Goal: Download file/media

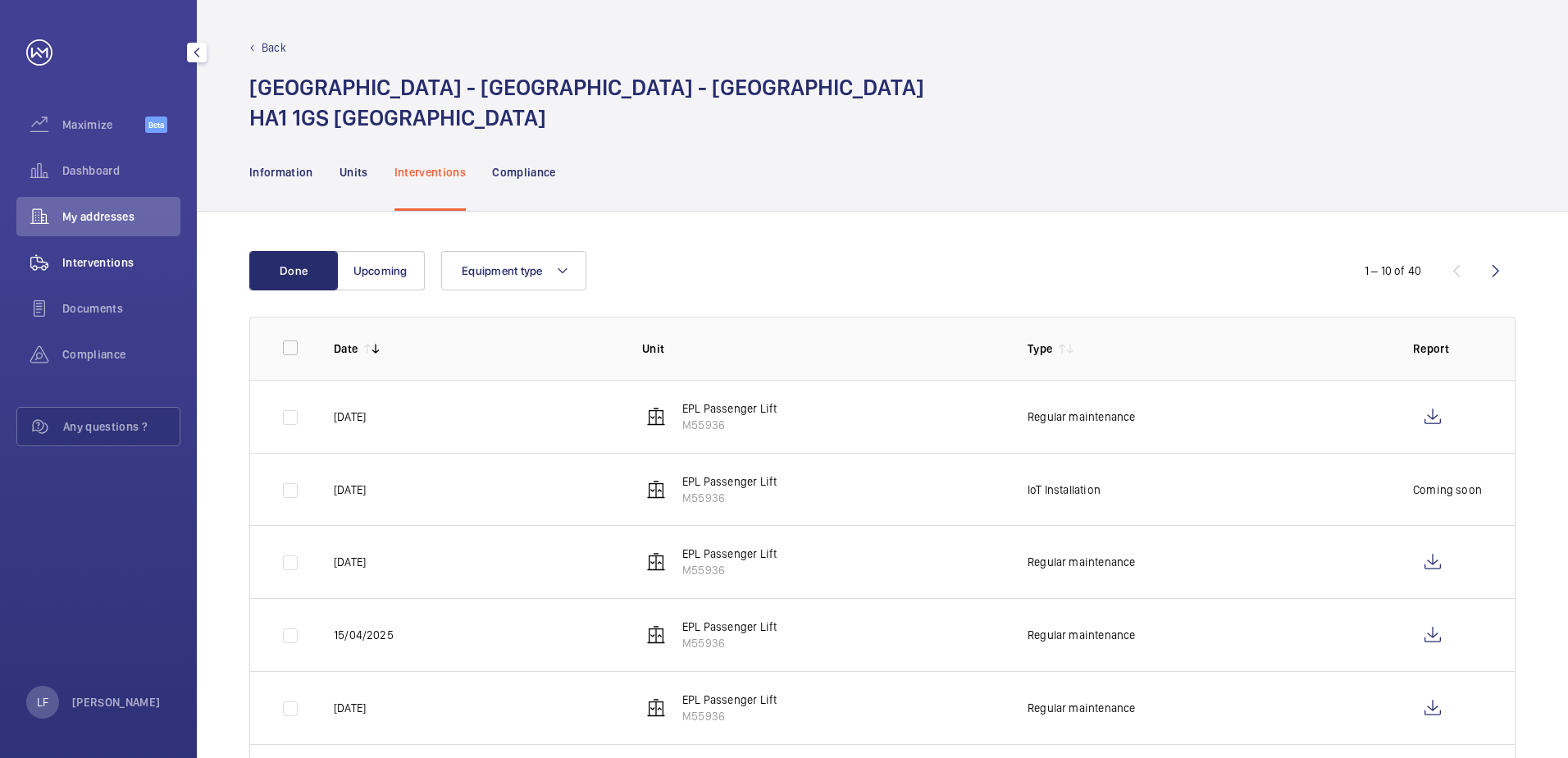
click at [123, 257] on span "Interventions" at bounding box center [120, 262] width 118 height 17
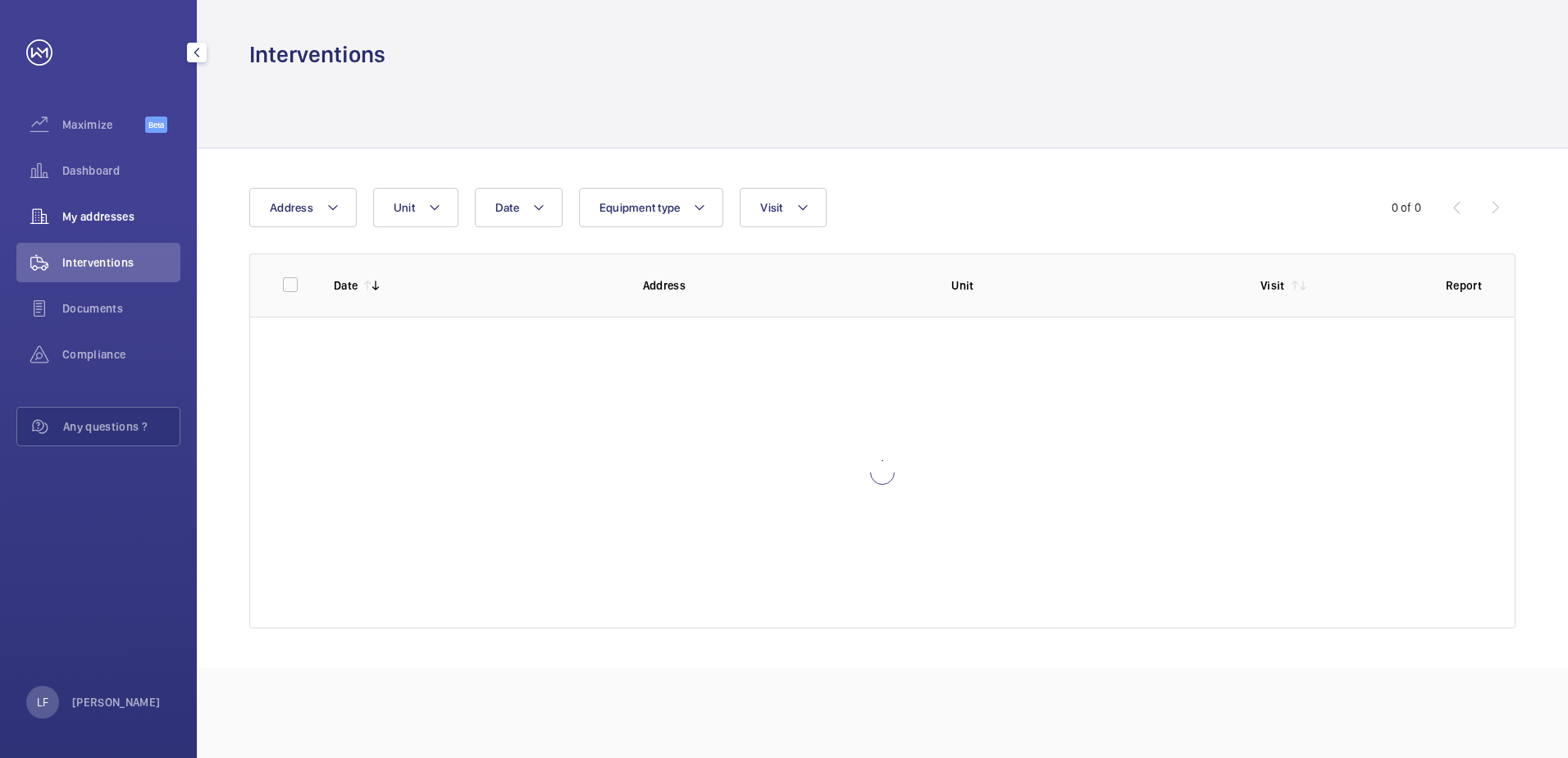
click at [108, 203] on div "My addresses" at bounding box center [98, 216] width 164 height 39
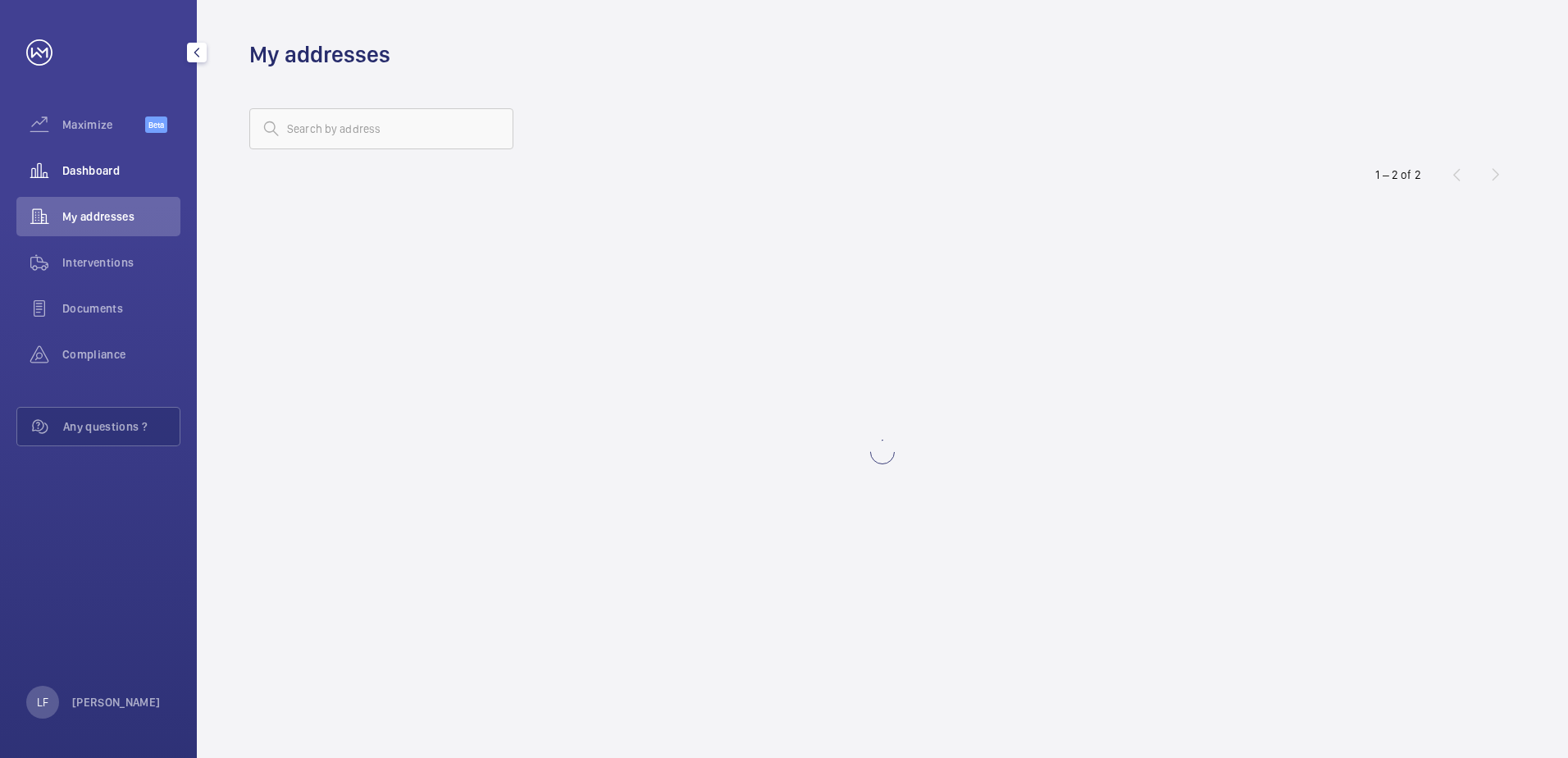
click at [107, 183] on div "Dashboard" at bounding box center [98, 171] width 164 height 39
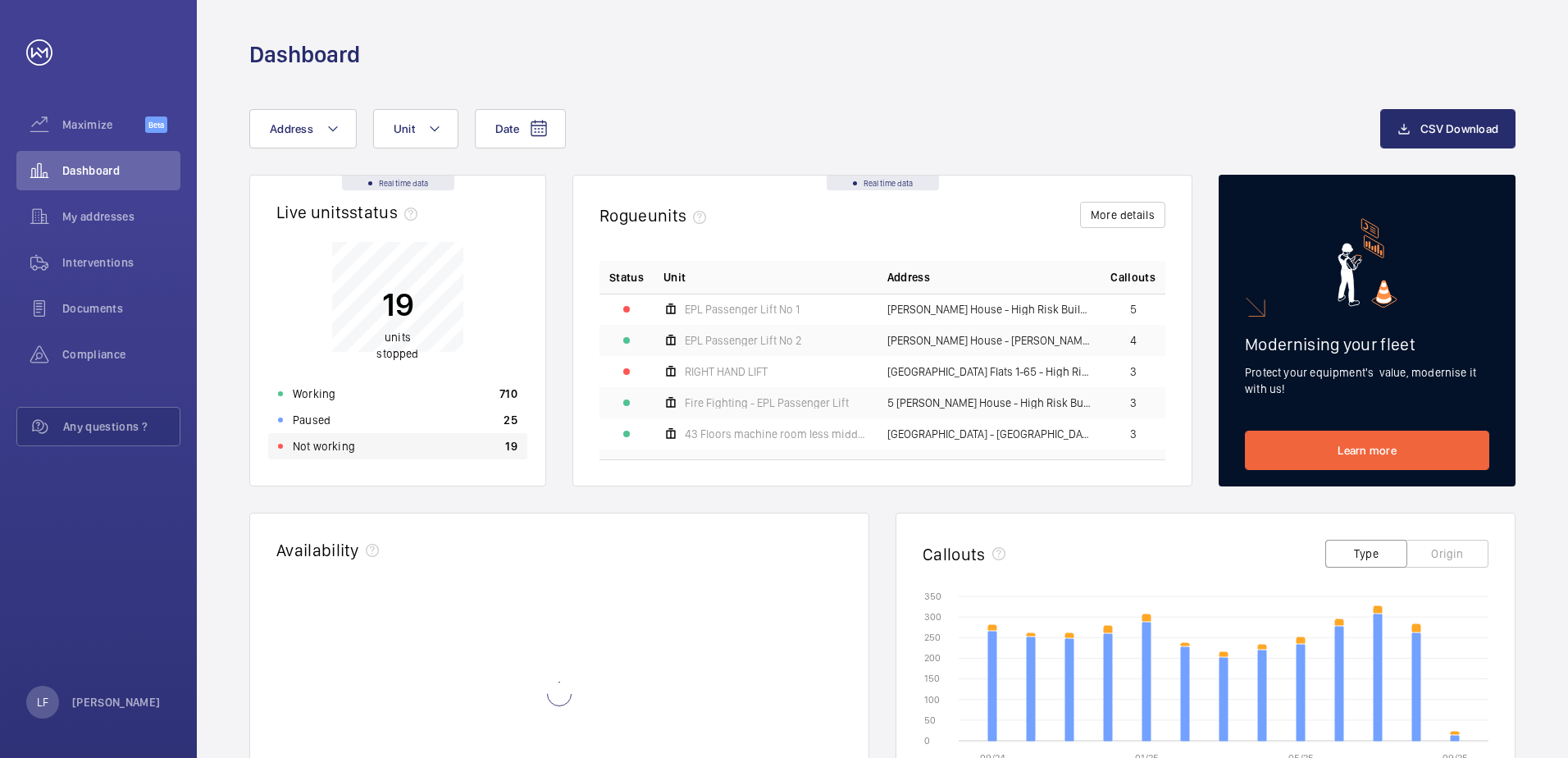
click at [358, 447] on div "Not working 19" at bounding box center [397, 446] width 259 height 26
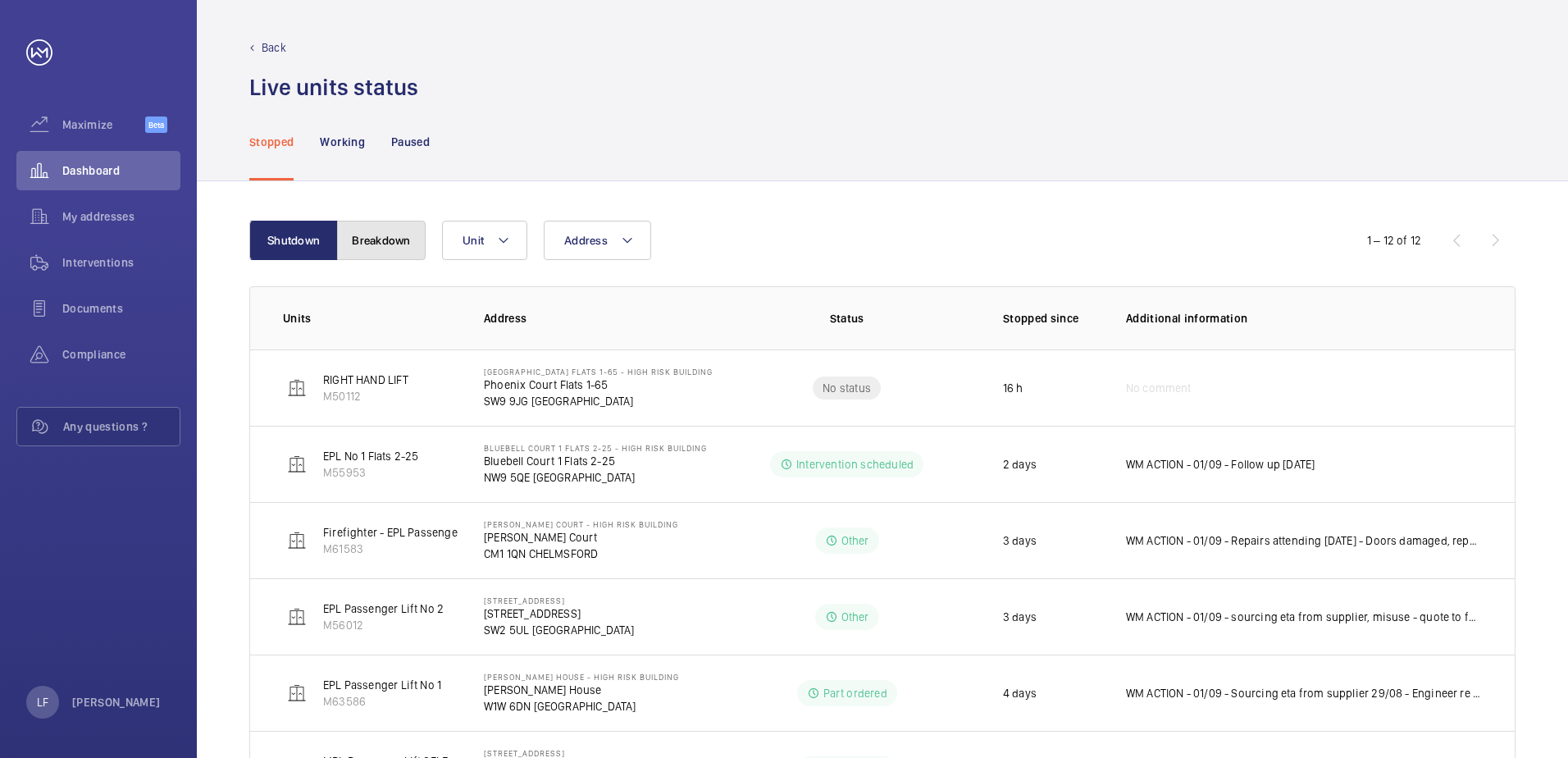
click at [401, 235] on button "Breakdown" at bounding box center [382, 240] width 89 height 39
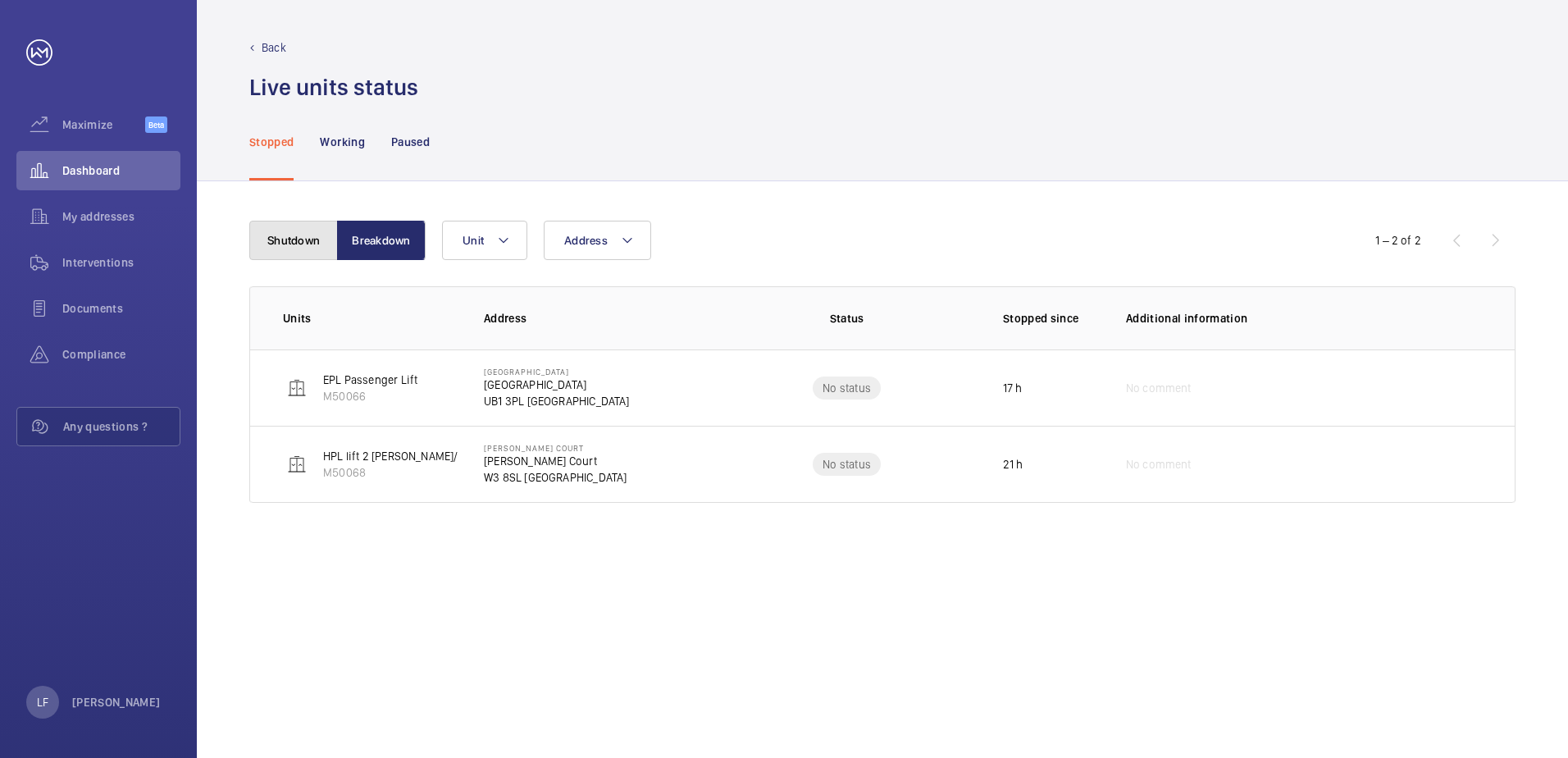
click at [289, 234] on button "Shutdown" at bounding box center [294, 240] width 89 height 39
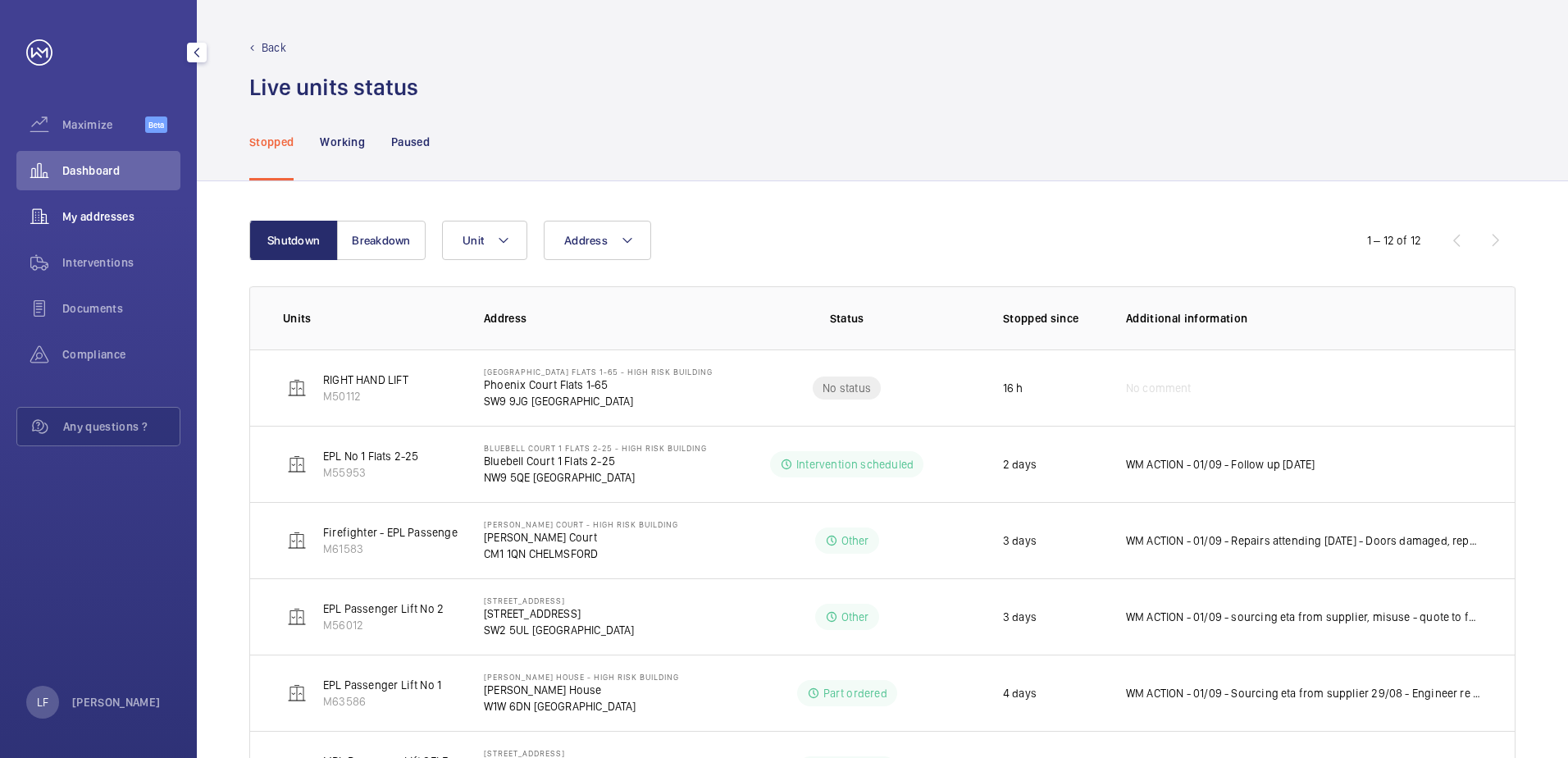
click at [132, 221] on span "My addresses" at bounding box center [120, 217] width 118 height 17
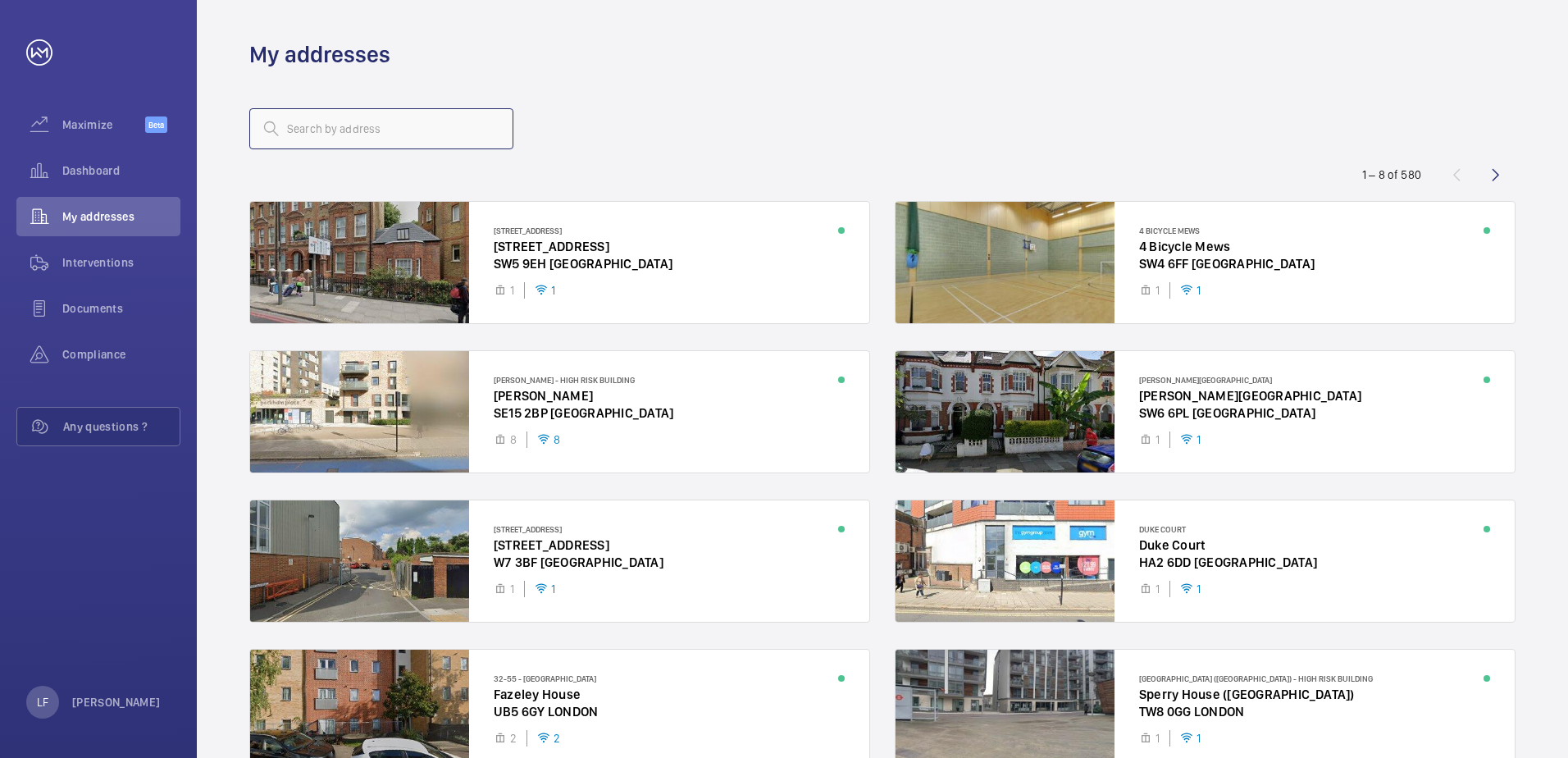
click at [310, 133] on input "text" at bounding box center [381, 129] width 264 height 41
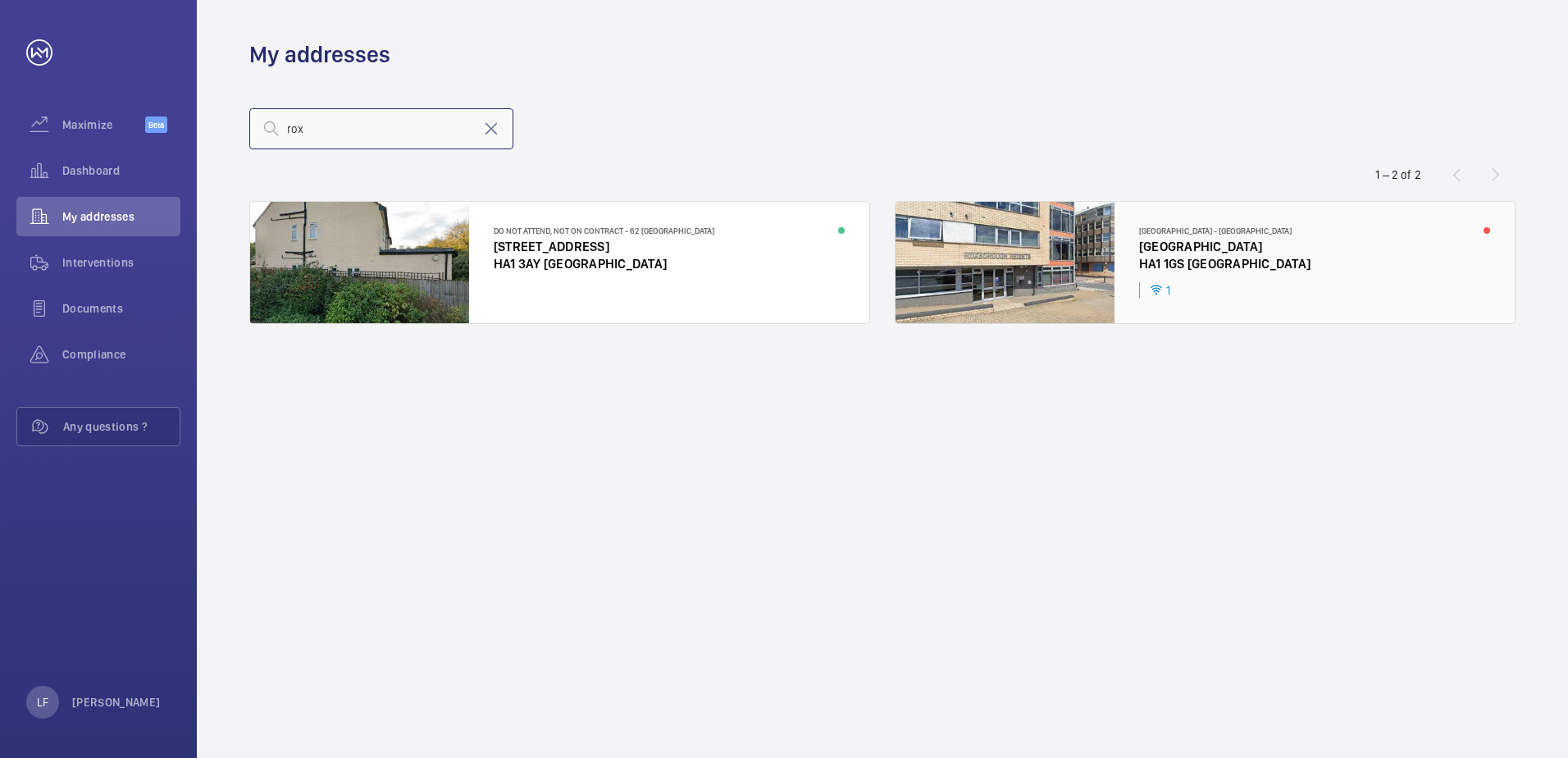
type input "rox"
click at [1212, 270] on div at bounding box center [1205, 262] width 619 height 121
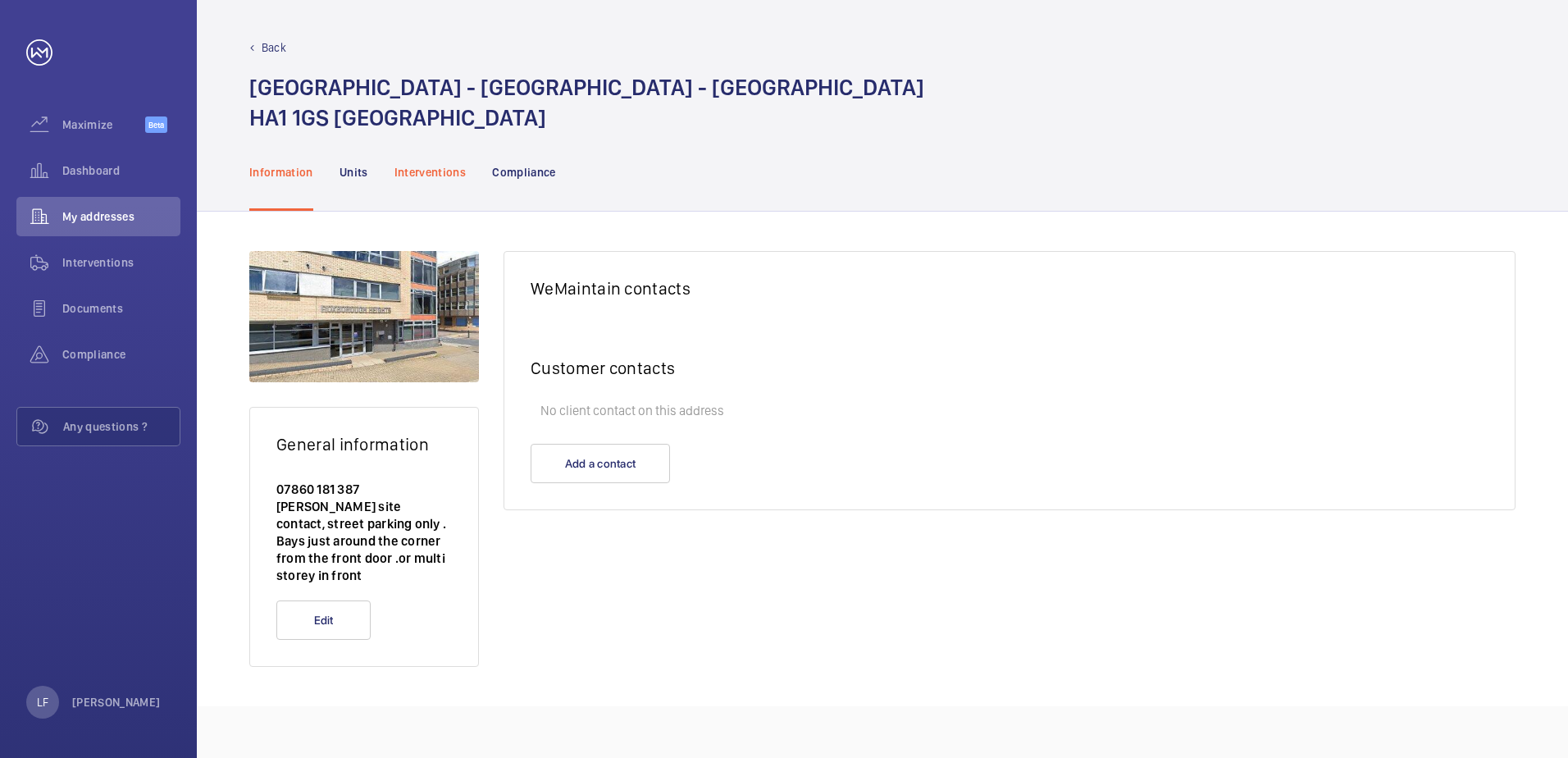
click at [433, 175] on p "Interventions" at bounding box center [431, 172] width 72 height 17
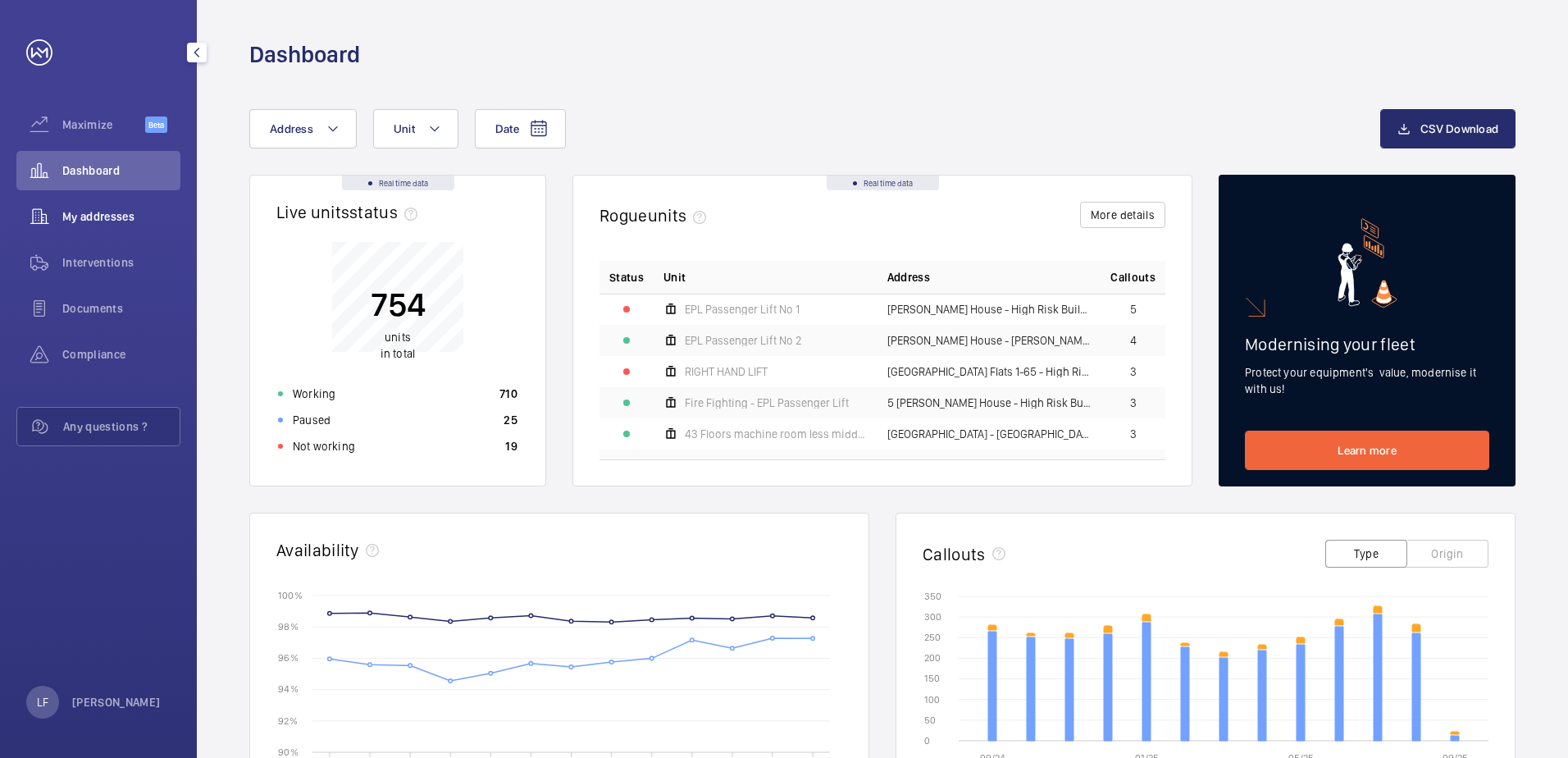
click at [124, 218] on span "My addresses" at bounding box center [120, 217] width 118 height 17
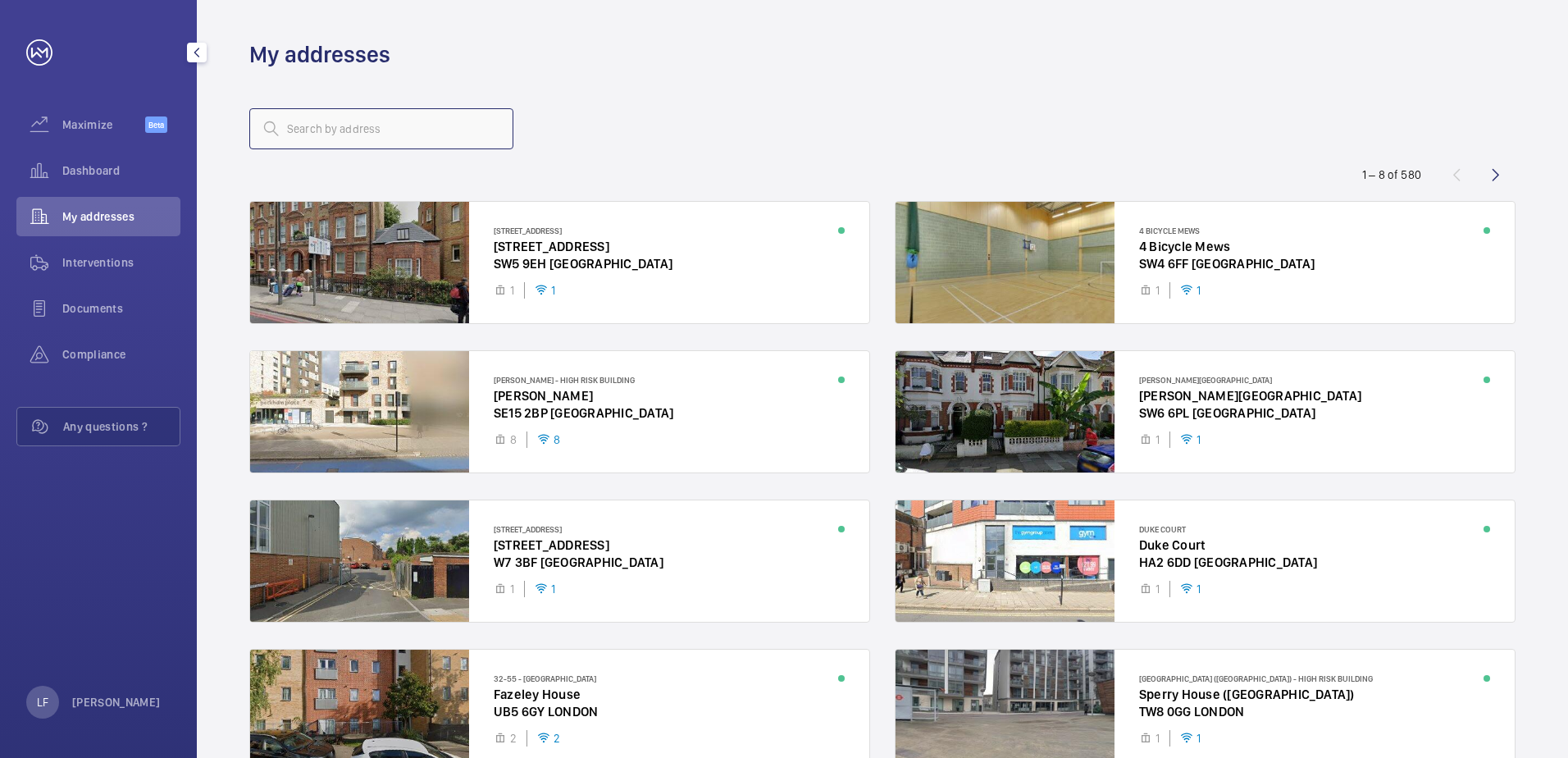
click at [291, 132] on input "text" at bounding box center [381, 129] width 264 height 41
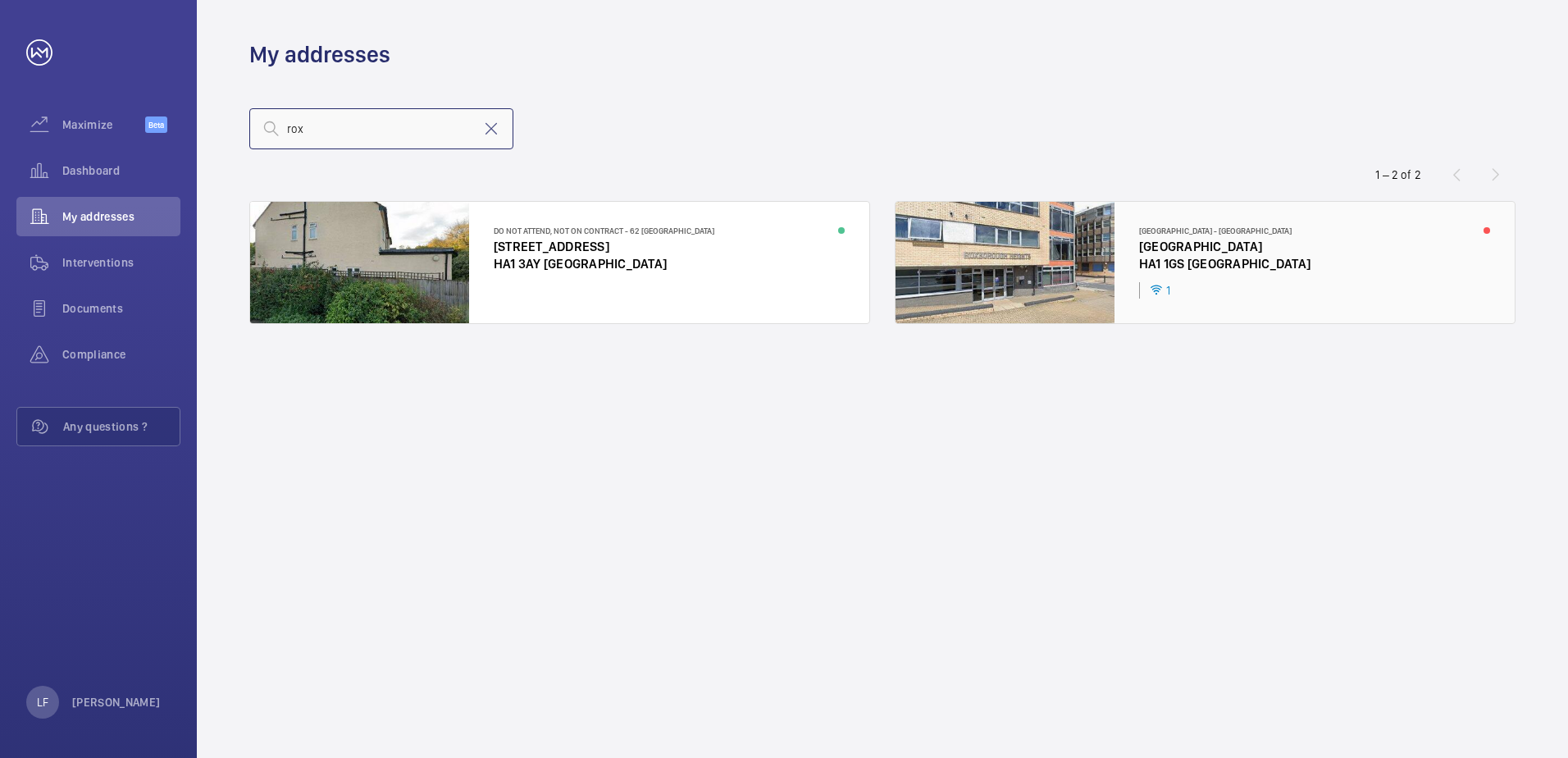
type input "rox"
click at [1254, 247] on div at bounding box center [1205, 262] width 619 height 121
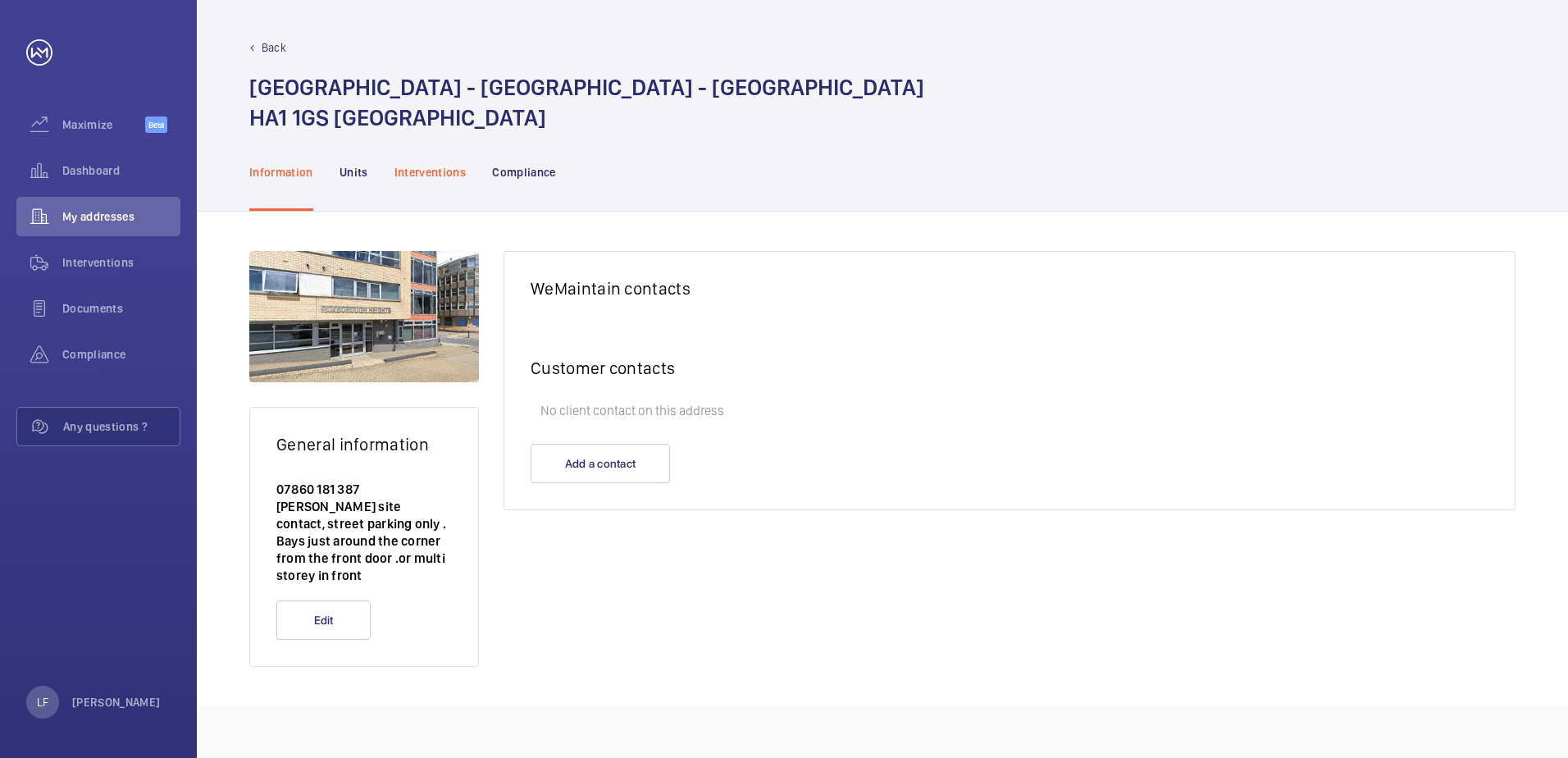
click at [446, 178] on p "Interventions" at bounding box center [431, 172] width 72 height 17
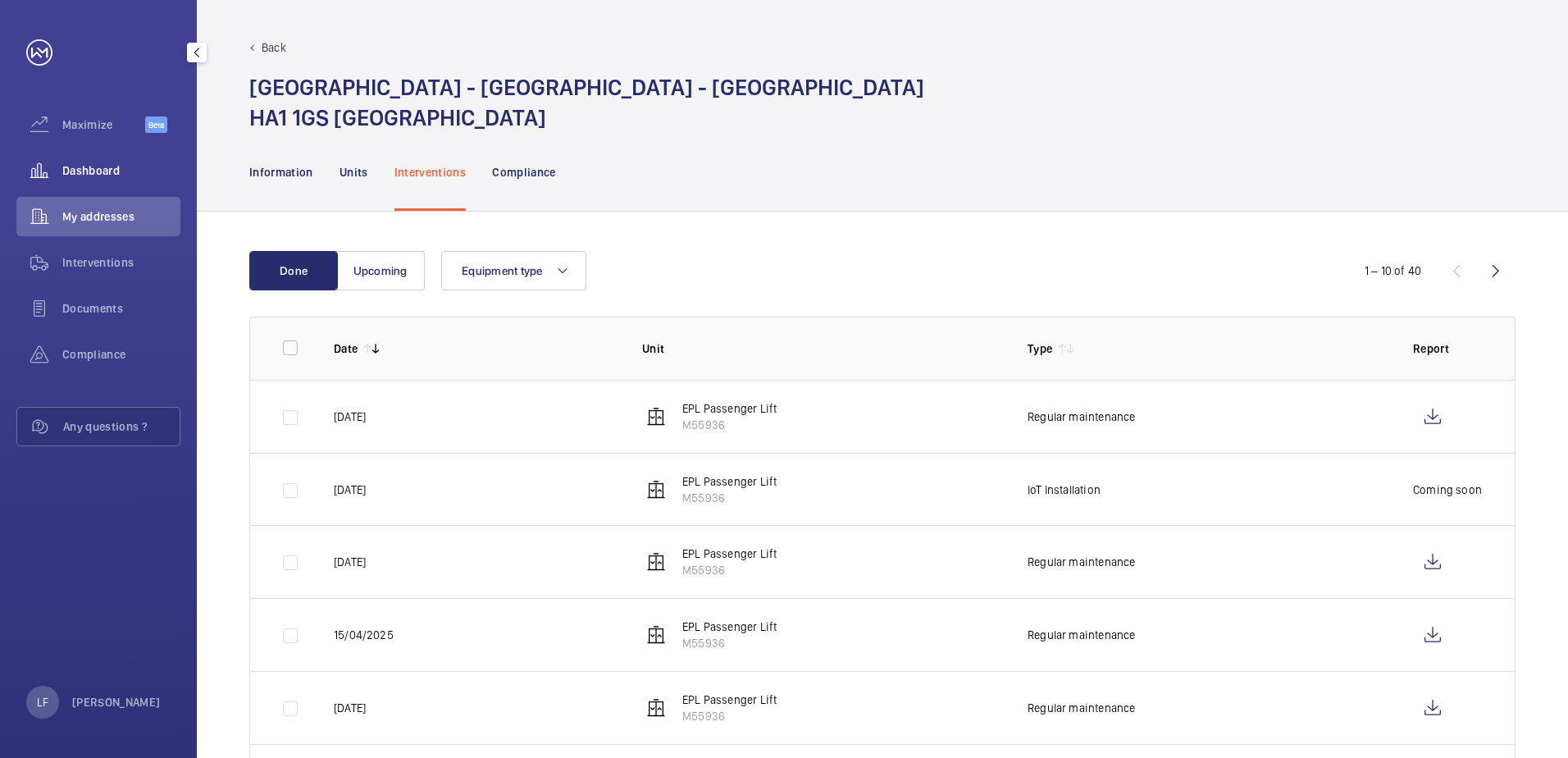
click at [69, 167] on span "Dashboard" at bounding box center [120, 171] width 118 height 17
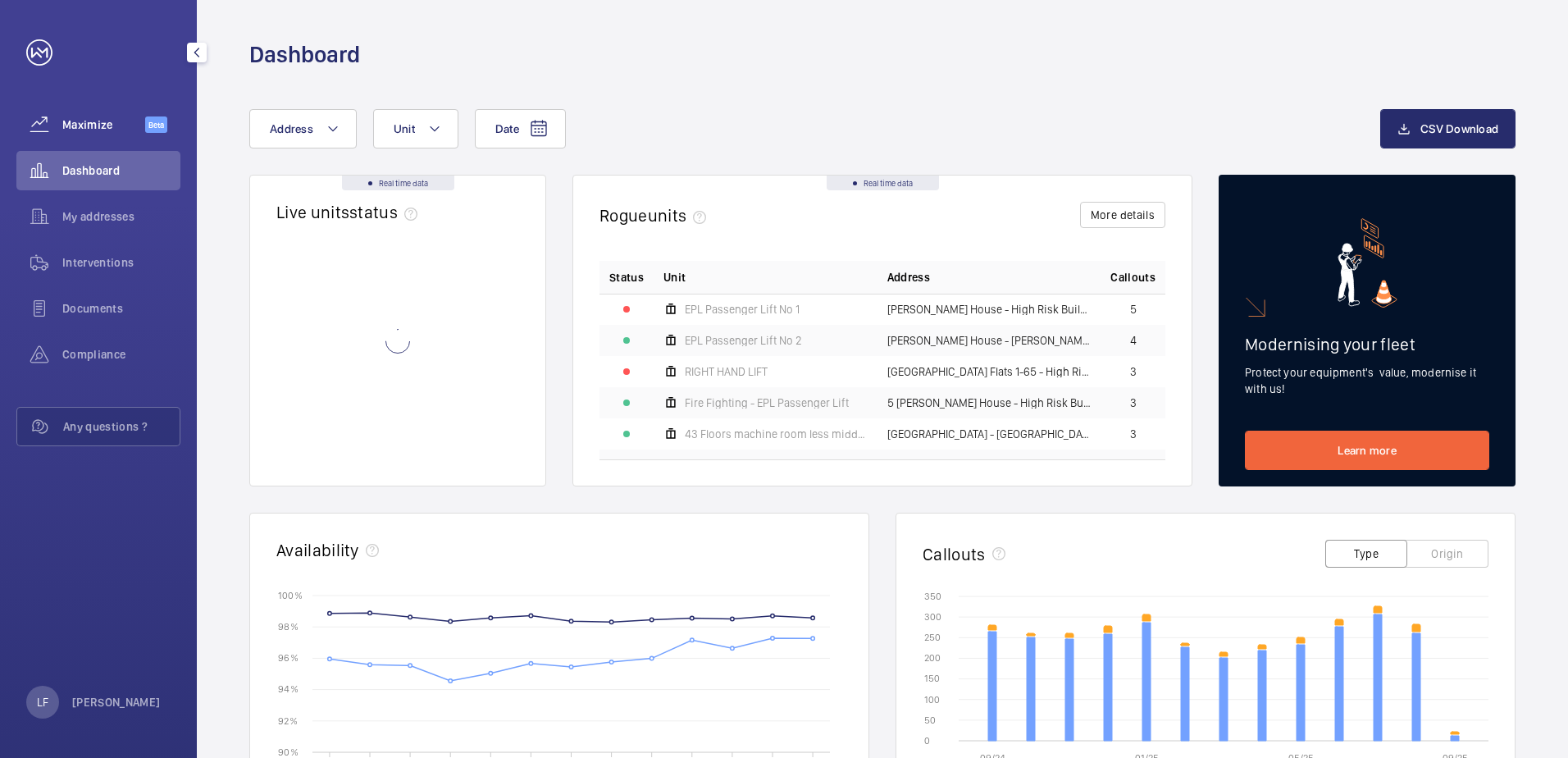
click at [77, 130] on span "Maximize" at bounding box center [103, 125] width 82 height 17
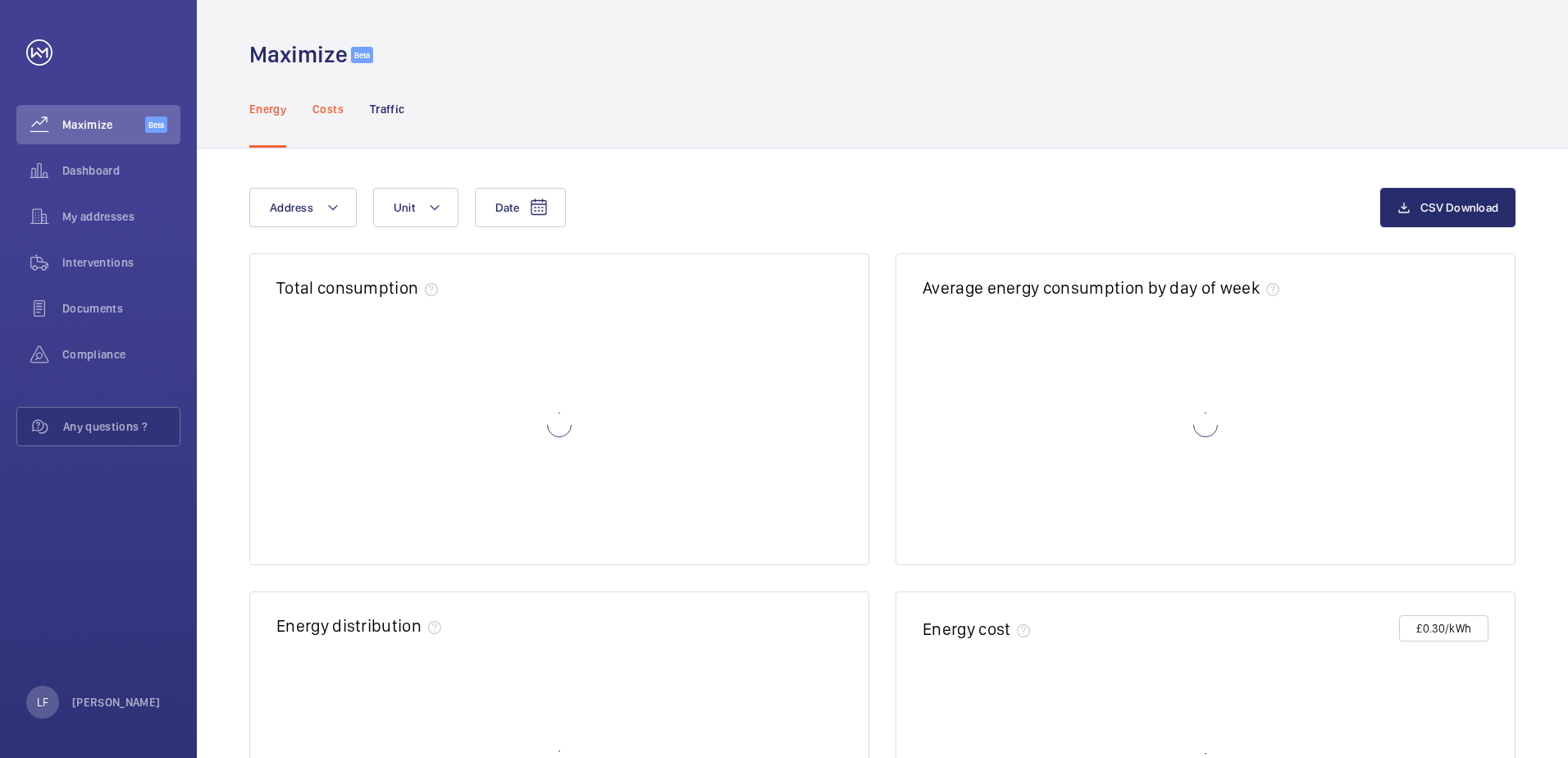
click at [330, 118] on div "Costs" at bounding box center [328, 108] width 31 height 78
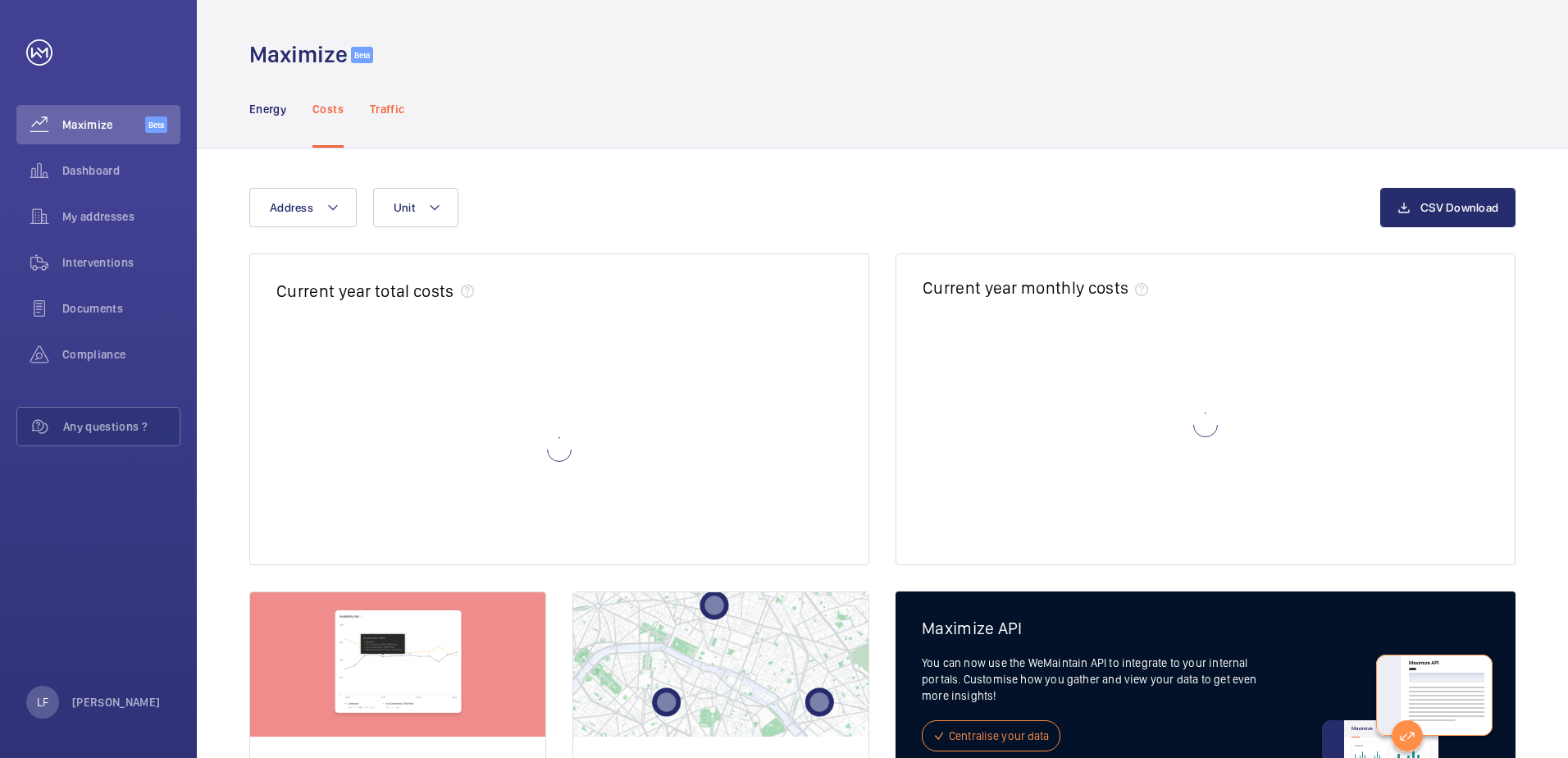
click at [392, 113] on p "Traffic" at bounding box center [386, 109] width 34 height 17
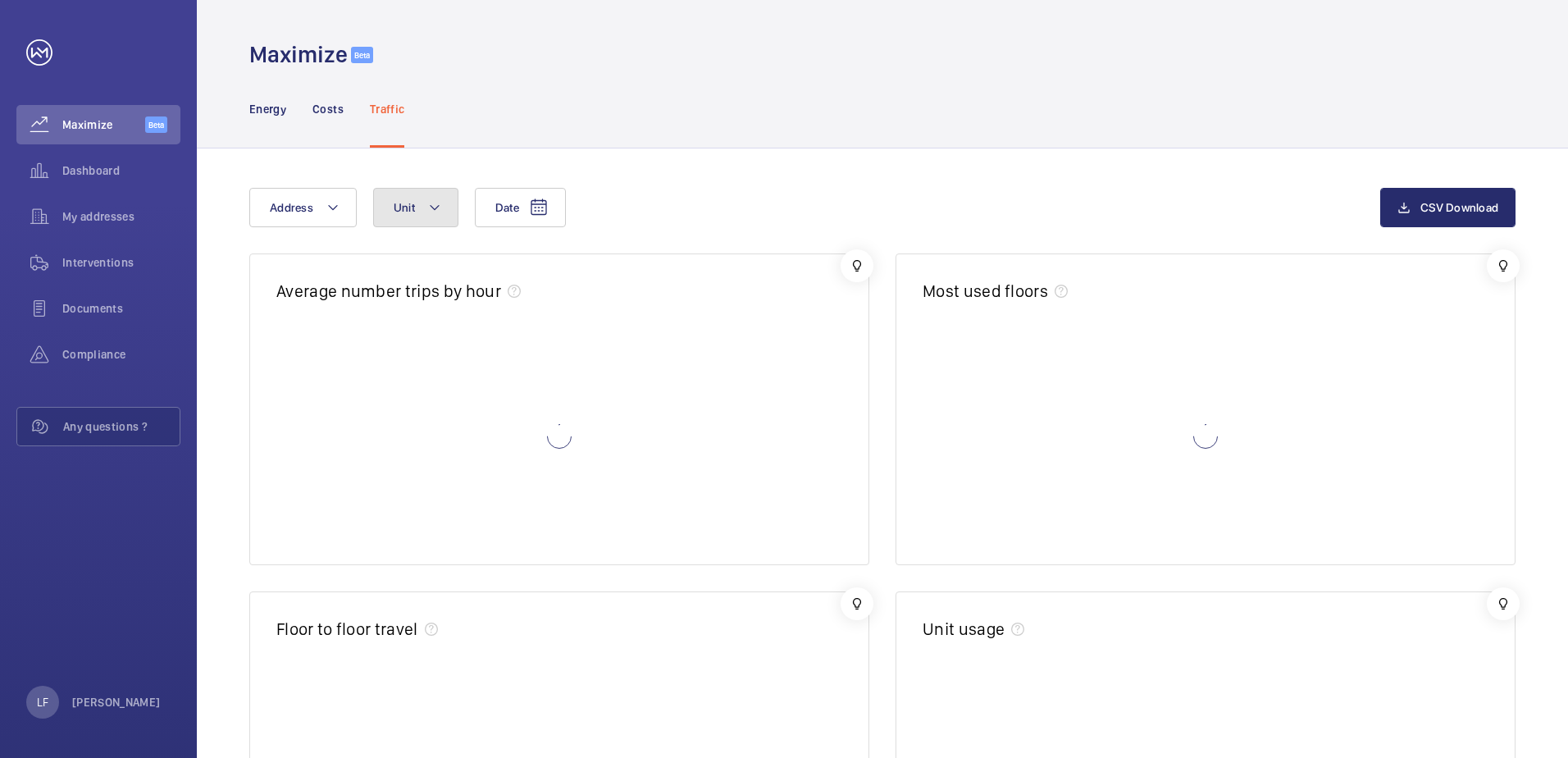
click at [418, 215] on button "Unit" at bounding box center [416, 208] width 85 height 39
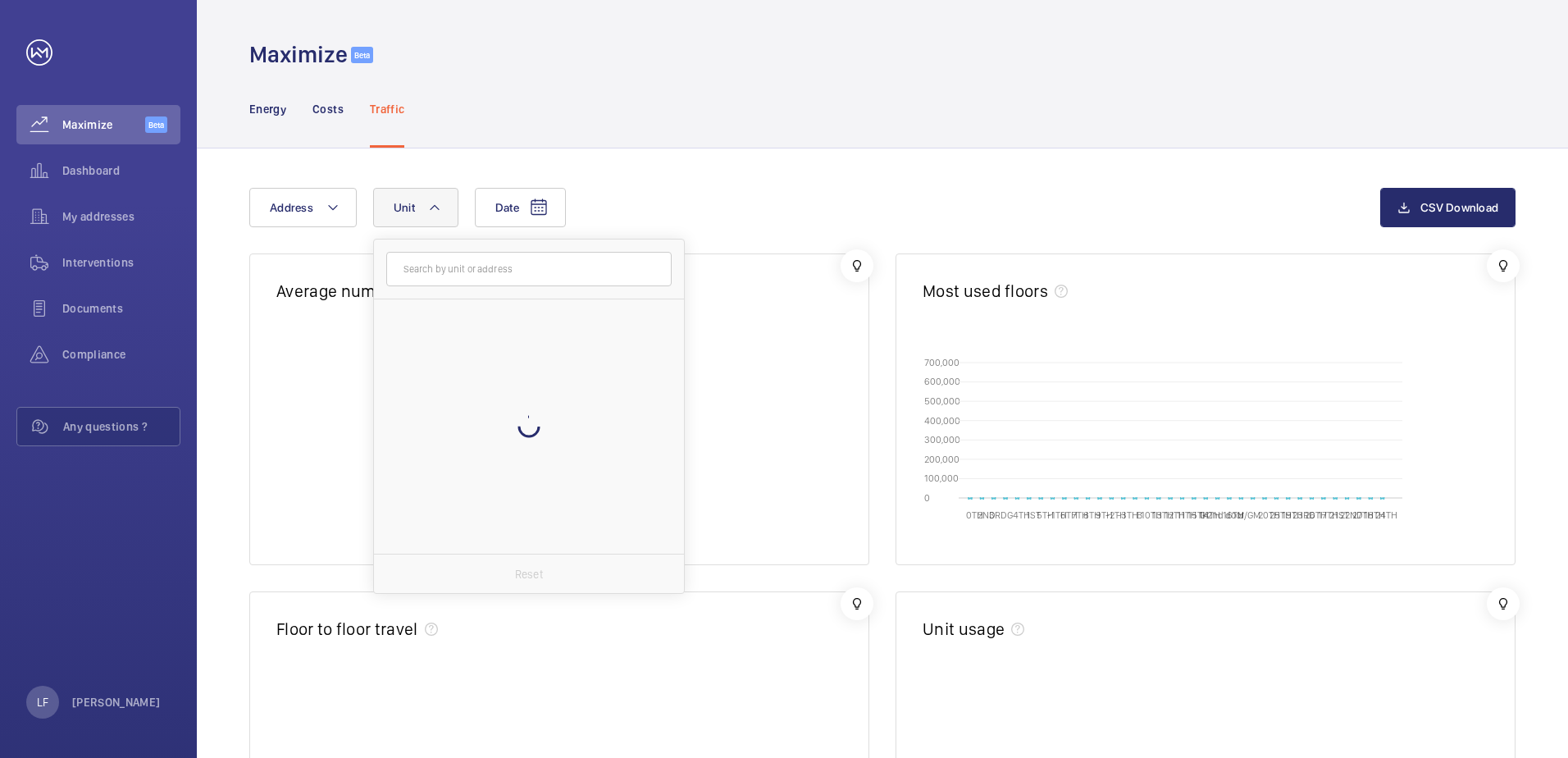
click at [434, 272] on input "text" at bounding box center [529, 269] width 285 height 34
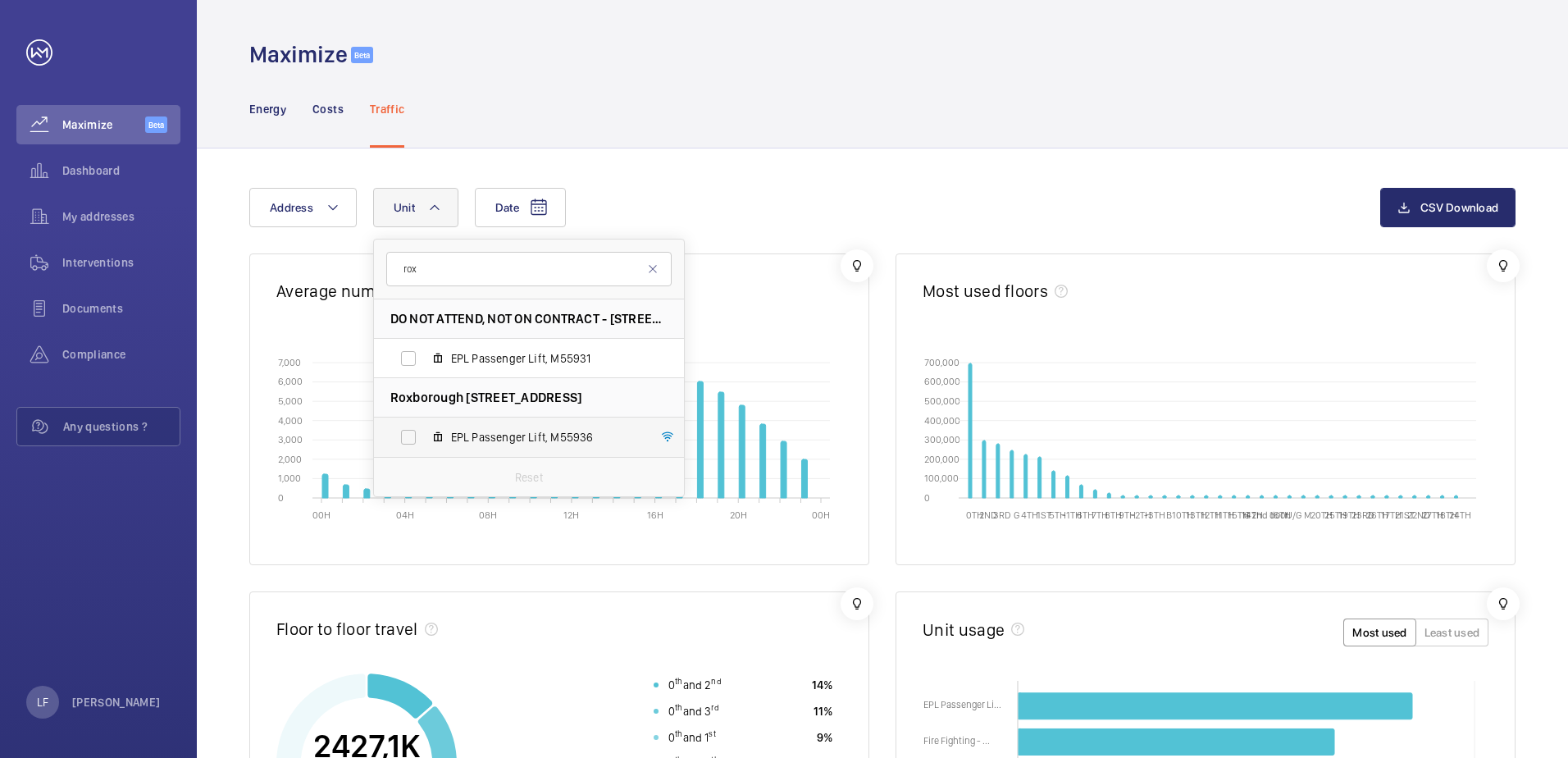
type input "rox"
click at [513, 435] on span "EPL Passenger Lift, M55936" at bounding box center [546, 437] width 190 height 17
click at [425, 435] on input "EPL Passenger Lift, M55936" at bounding box center [408, 436] width 32 height 32
checkbox input "true"
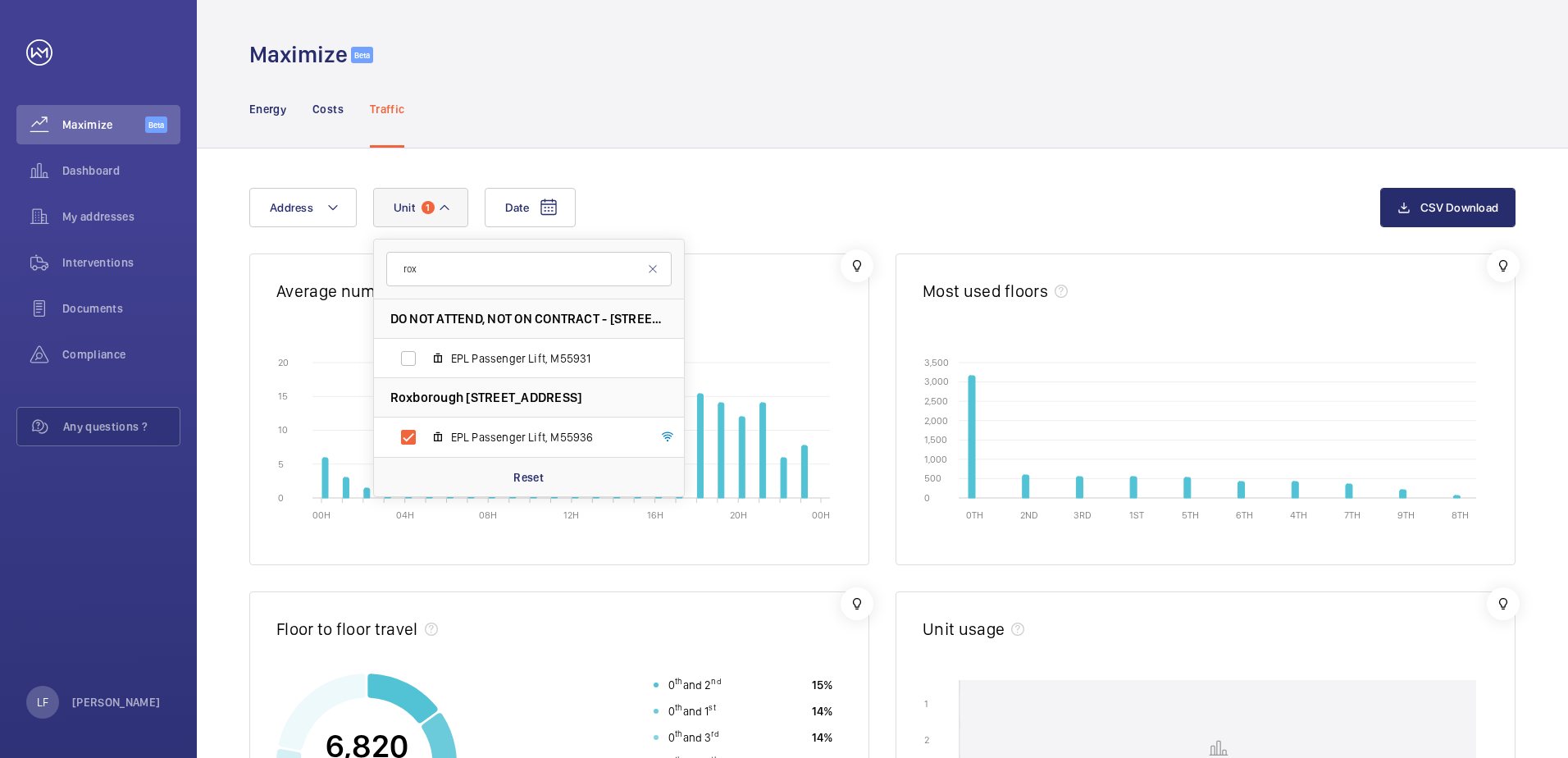
click at [682, 202] on div "Date Address Unit 1 rox DO NOT ATTEND, NOT ON CONTRACT - 62 Roxborough Park - 6…" at bounding box center [814, 208] width 1131 height 39
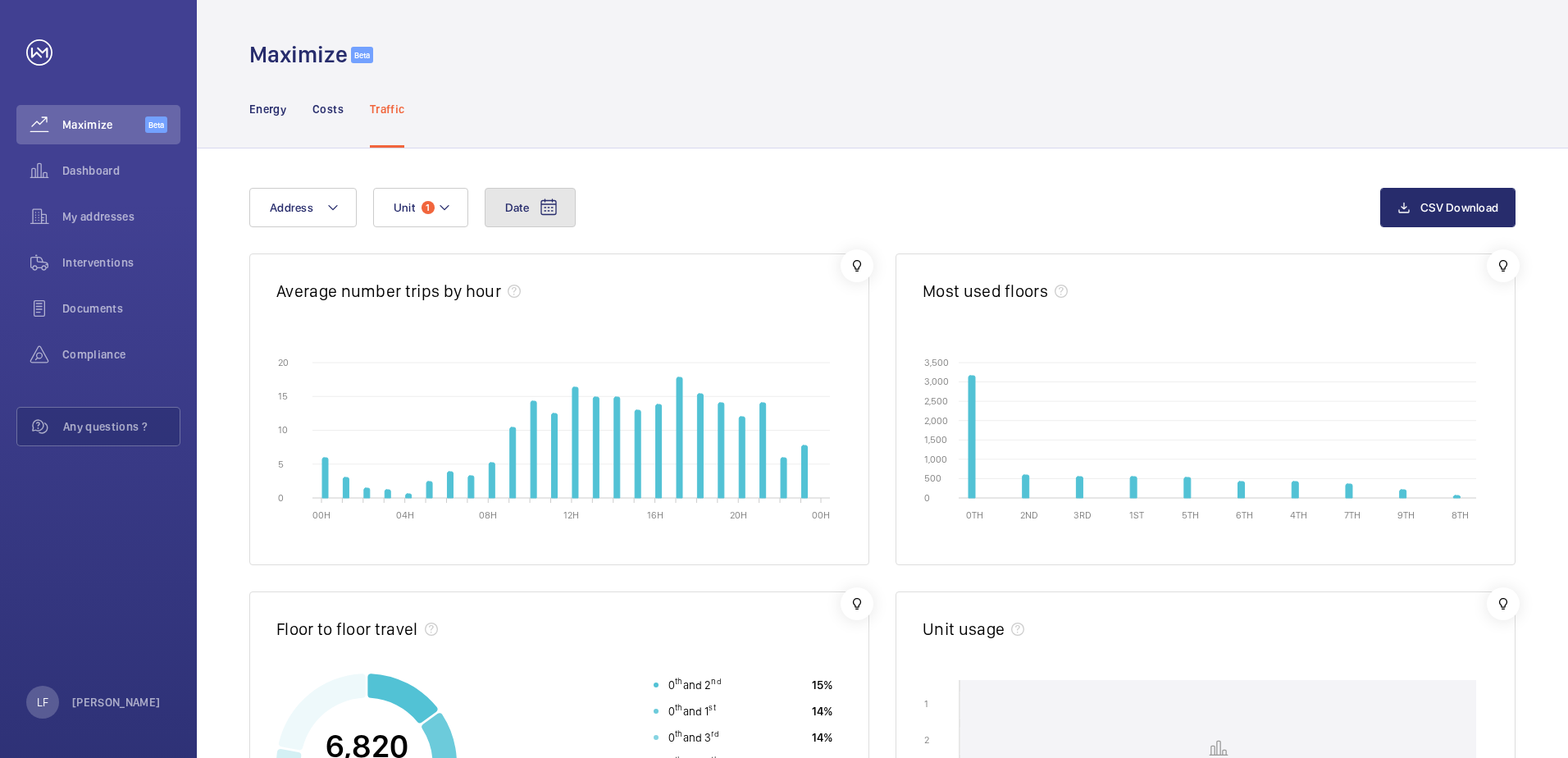
click at [526, 203] on span "Date" at bounding box center [517, 208] width 24 height 13
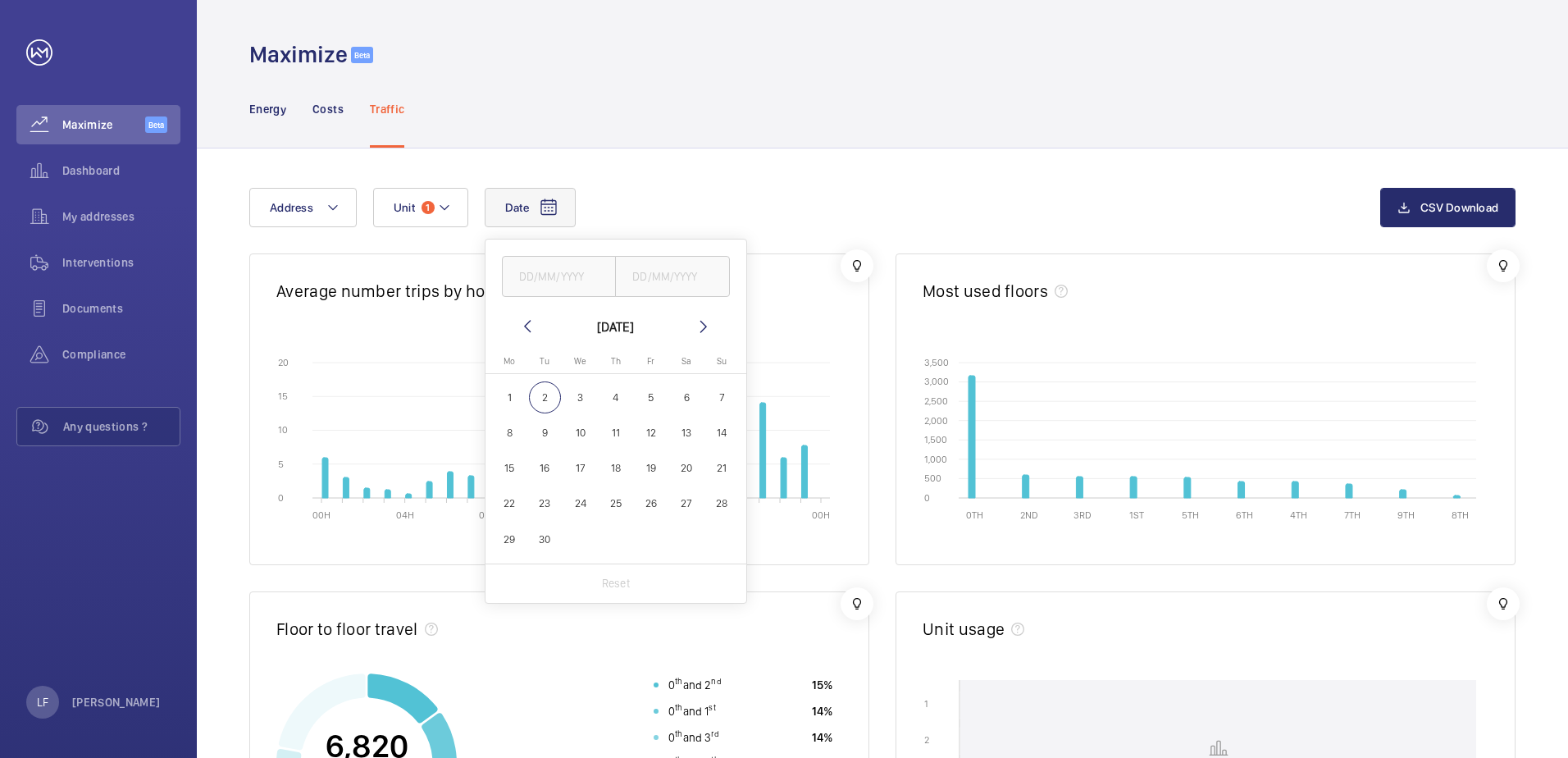
click at [543, 396] on span "2" at bounding box center [545, 398] width 32 height 32
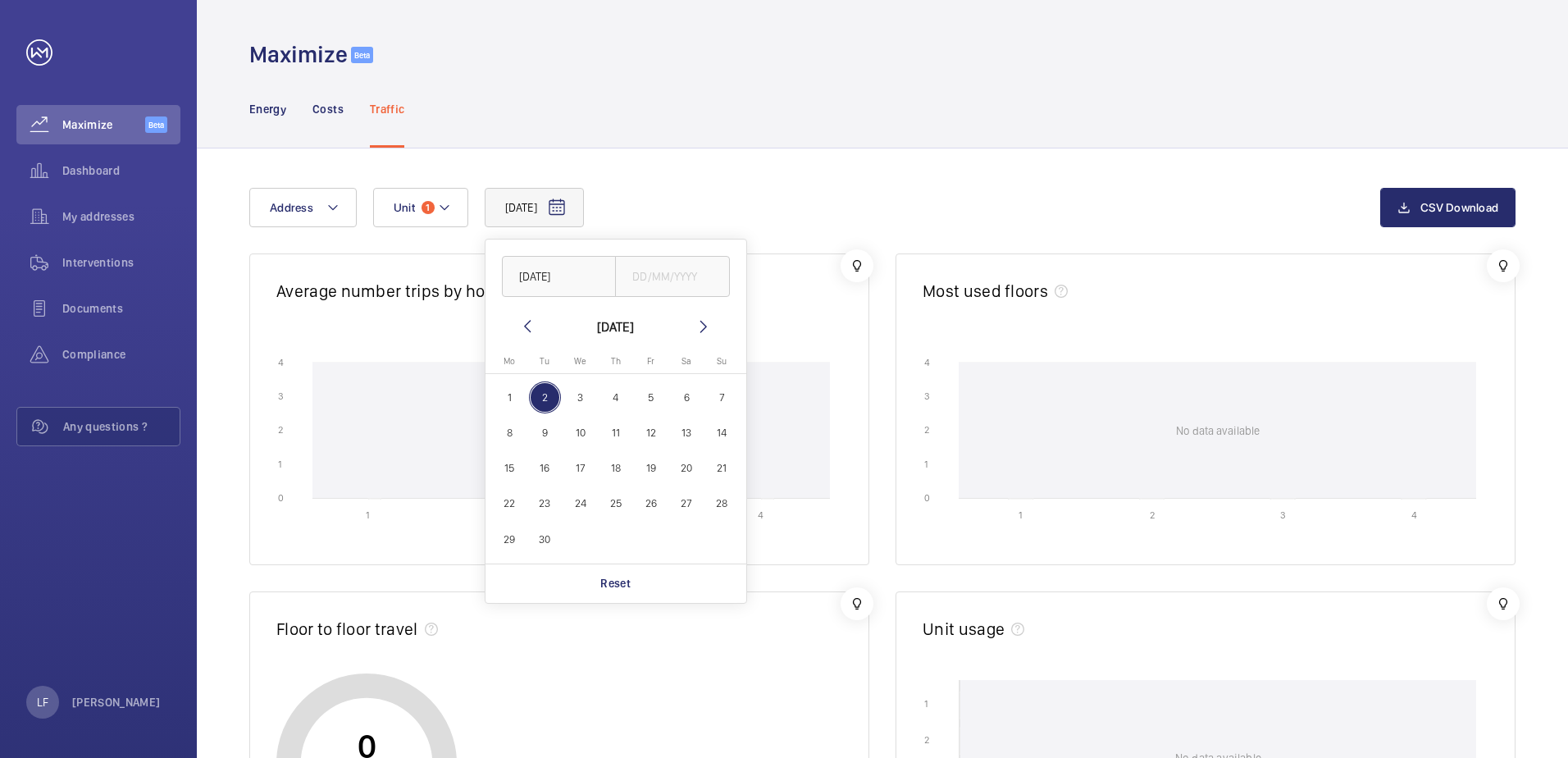
click at [510, 399] on span "1" at bounding box center [509, 398] width 32 height 32
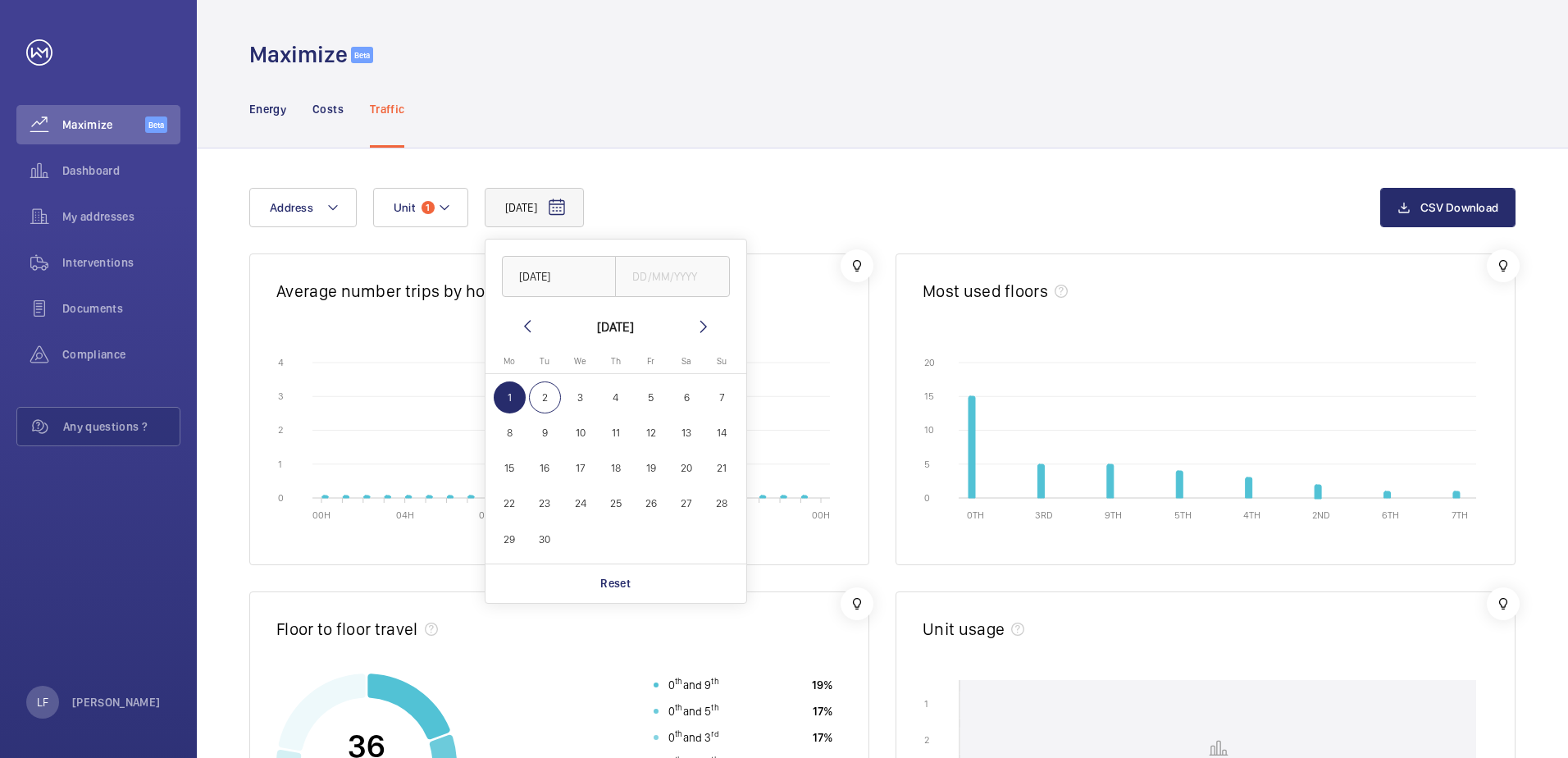
click at [529, 318] on mat-icon at bounding box center [527, 326] width 19 height 19
click at [654, 546] on span "29" at bounding box center [650, 539] width 32 height 32
type input "29/08/2025"
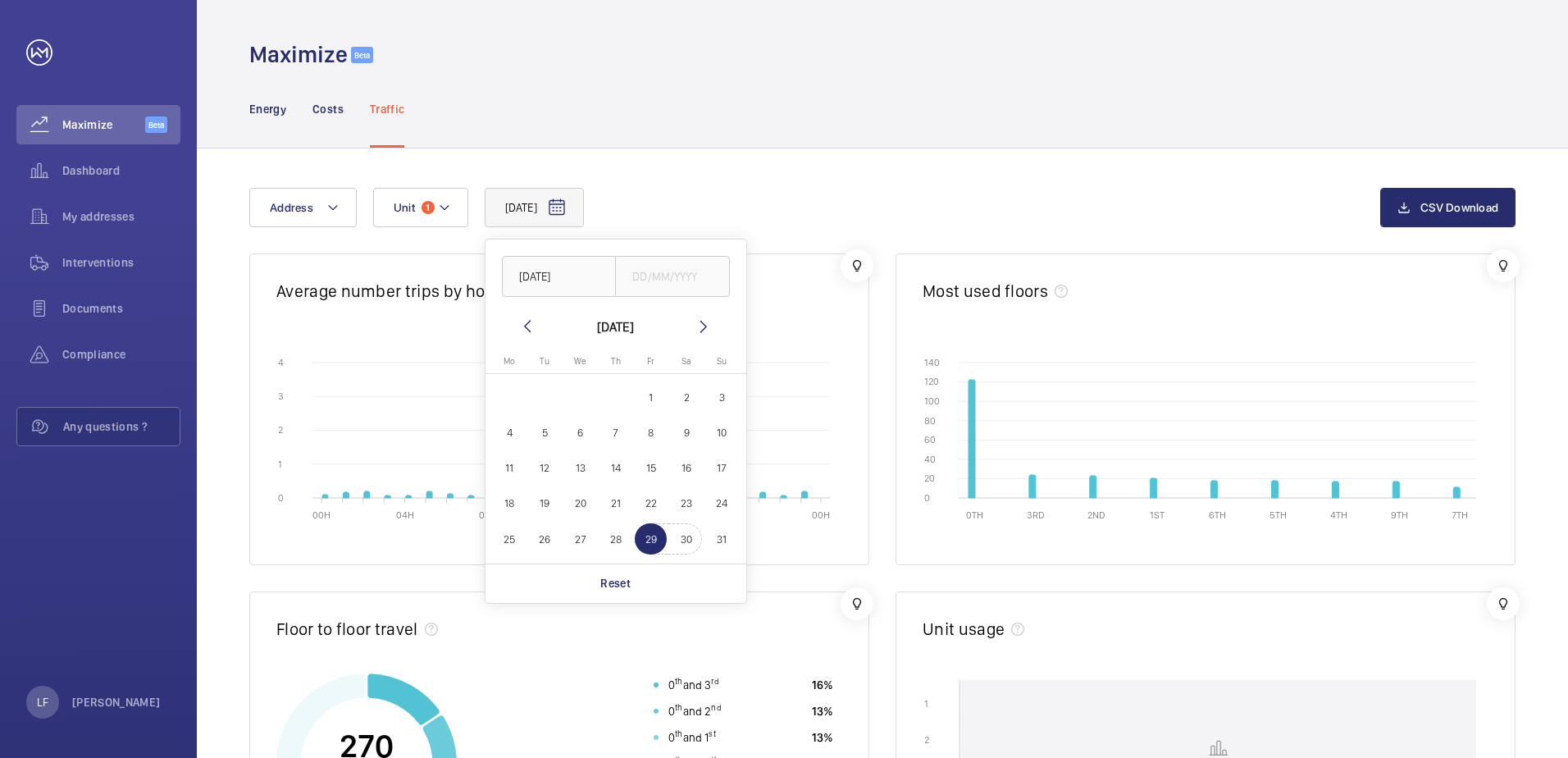
click at [678, 542] on span "30" at bounding box center [686, 539] width 32 height 32
type input "30/08/2025"
click at [784, 545] on wm-front-card-body "00H 04H 08H 12H 16H 20H 00H 0 0 1 1 2 2 3 3 4 4" at bounding box center [558, 448] width 618 height 231
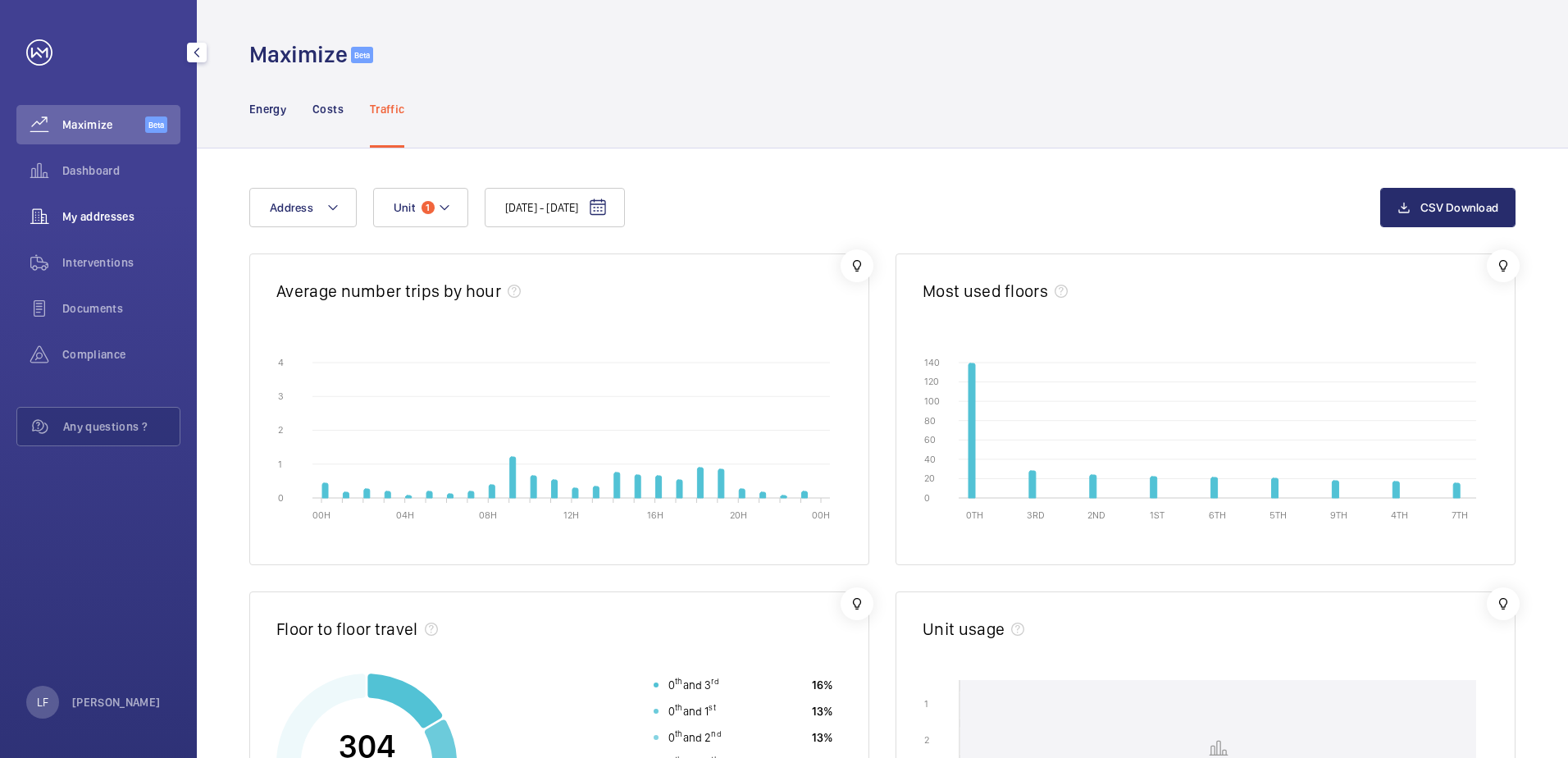
click at [94, 212] on span "My addresses" at bounding box center [120, 217] width 118 height 17
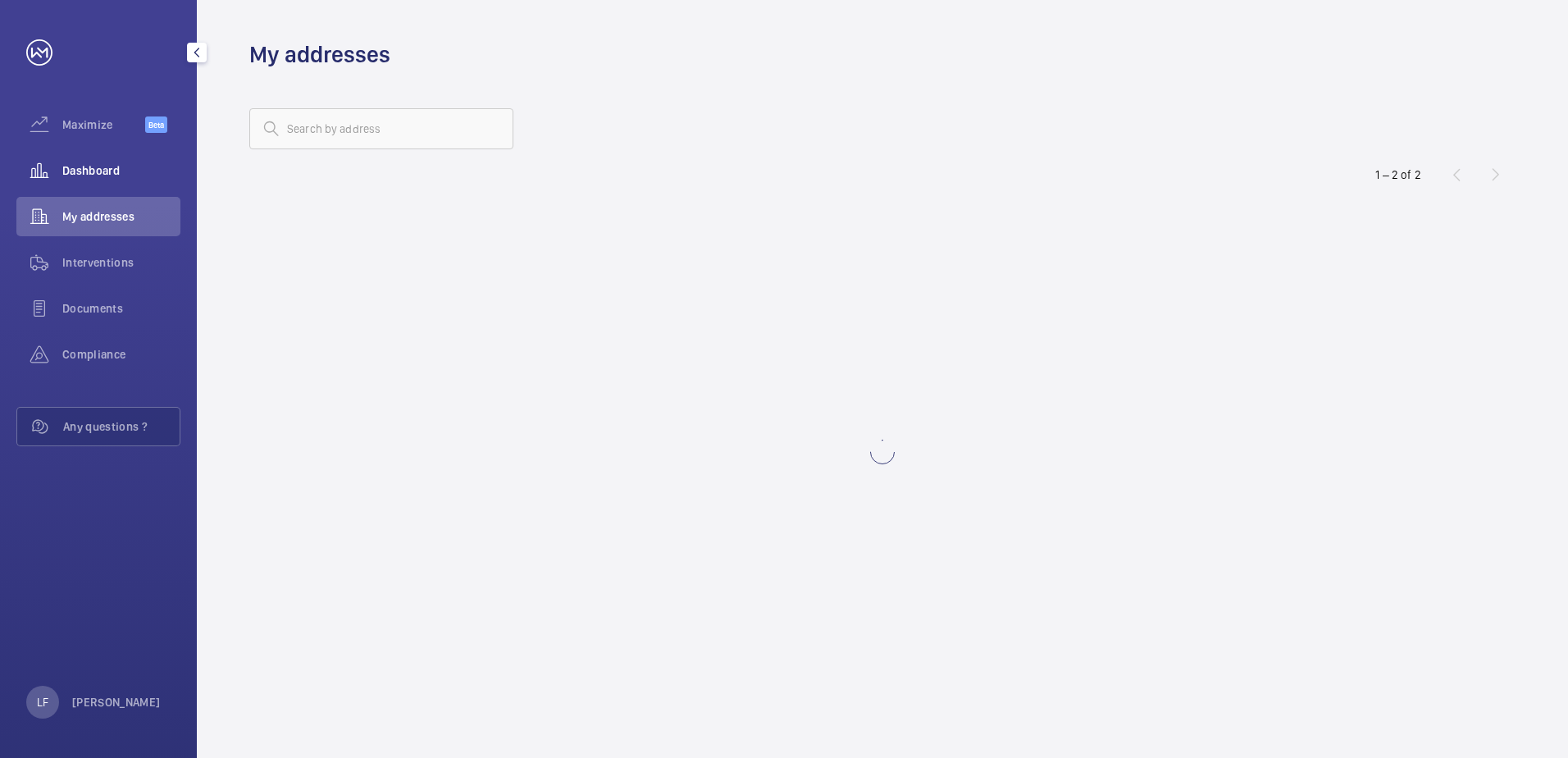
click at [118, 170] on span "Dashboard" at bounding box center [120, 171] width 118 height 17
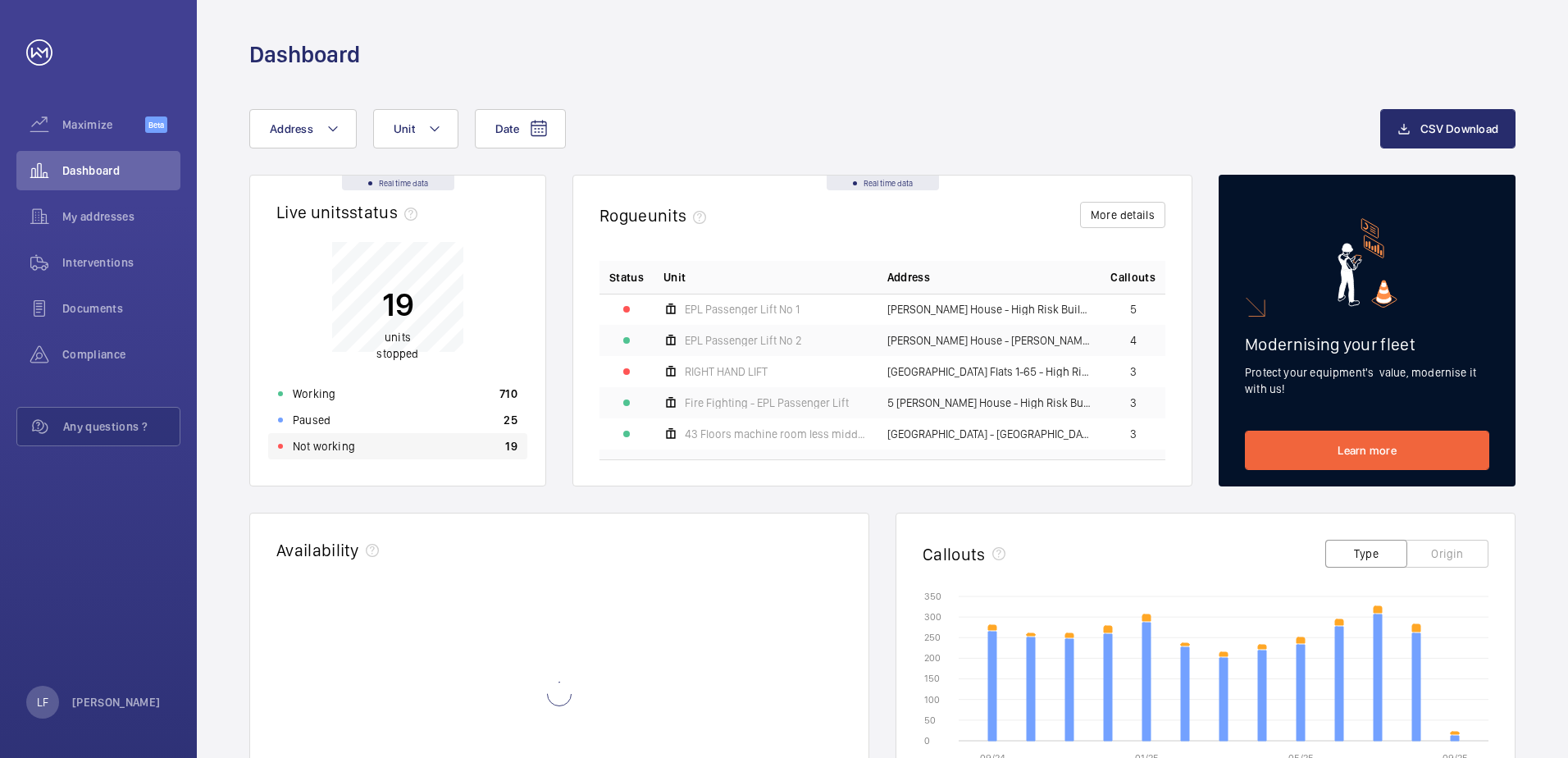
click at [359, 446] on div "Not working 19" at bounding box center [397, 446] width 259 height 26
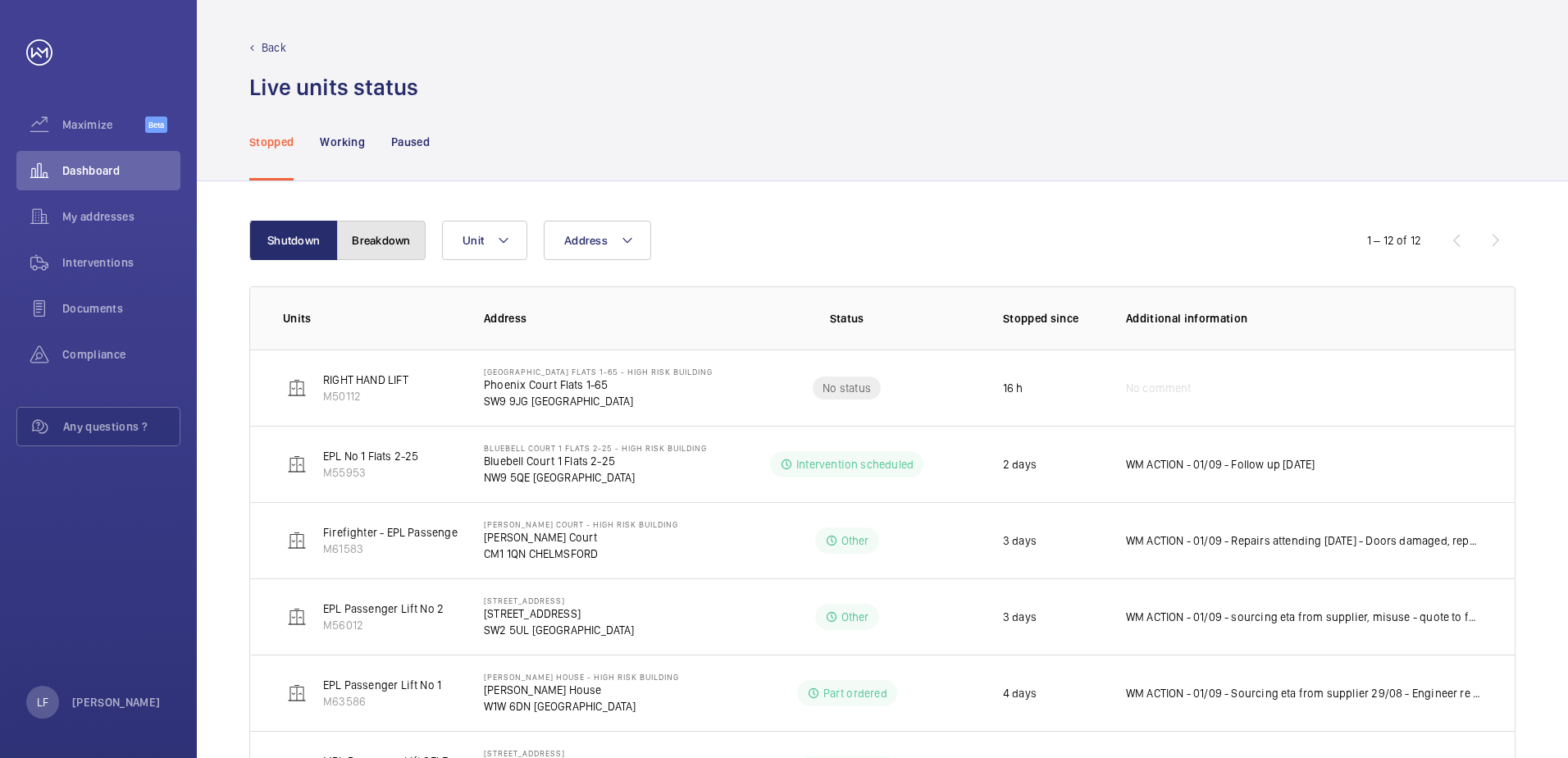
click at [379, 251] on button "Breakdown" at bounding box center [382, 240] width 89 height 39
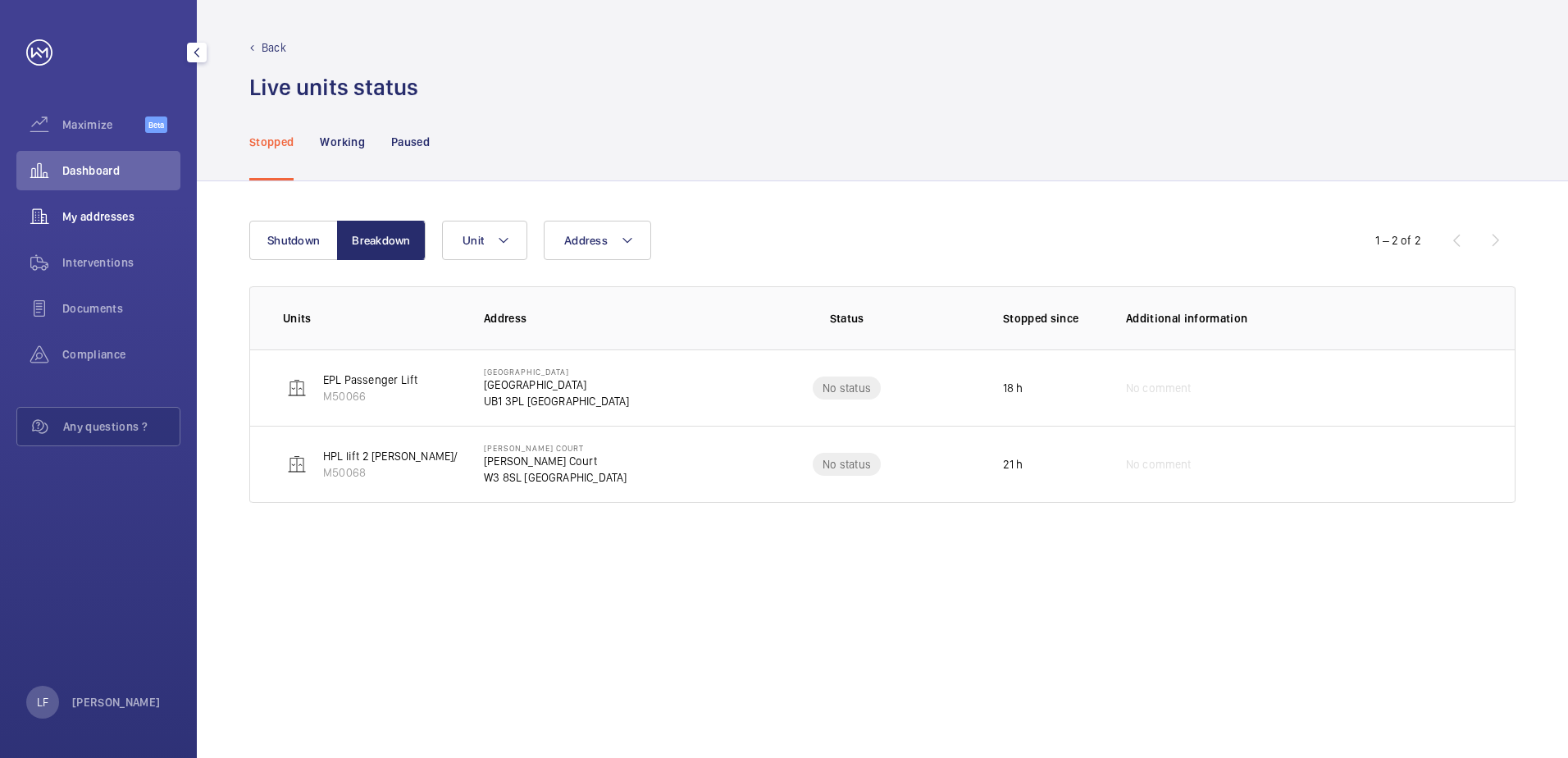
click at [80, 208] on div "My addresses" at bounding box center [98, 216] width 164 height 39
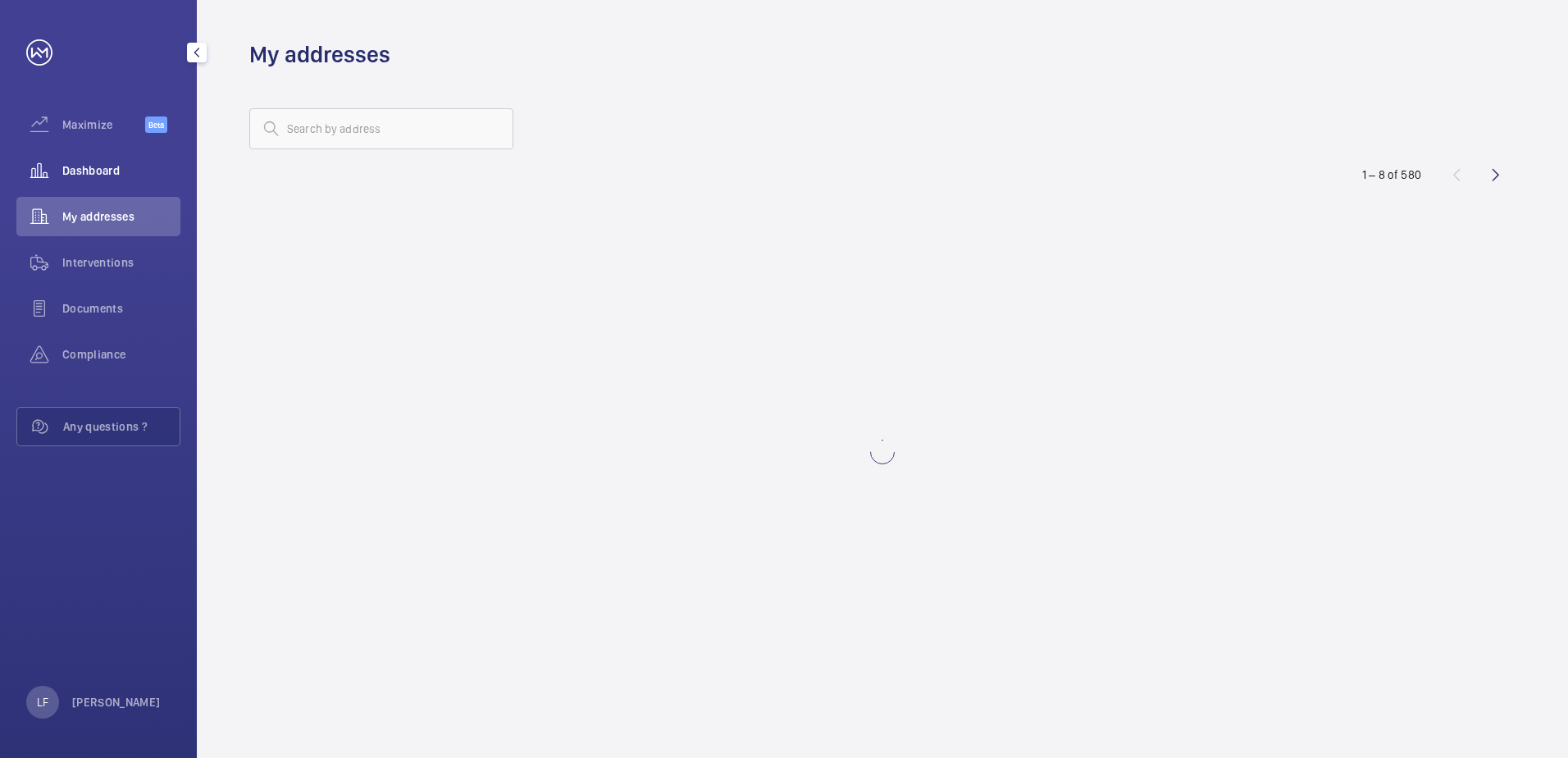
click at [92, 174] on span "Dashboard" at bounding box center [120, 171] width 118 height 17
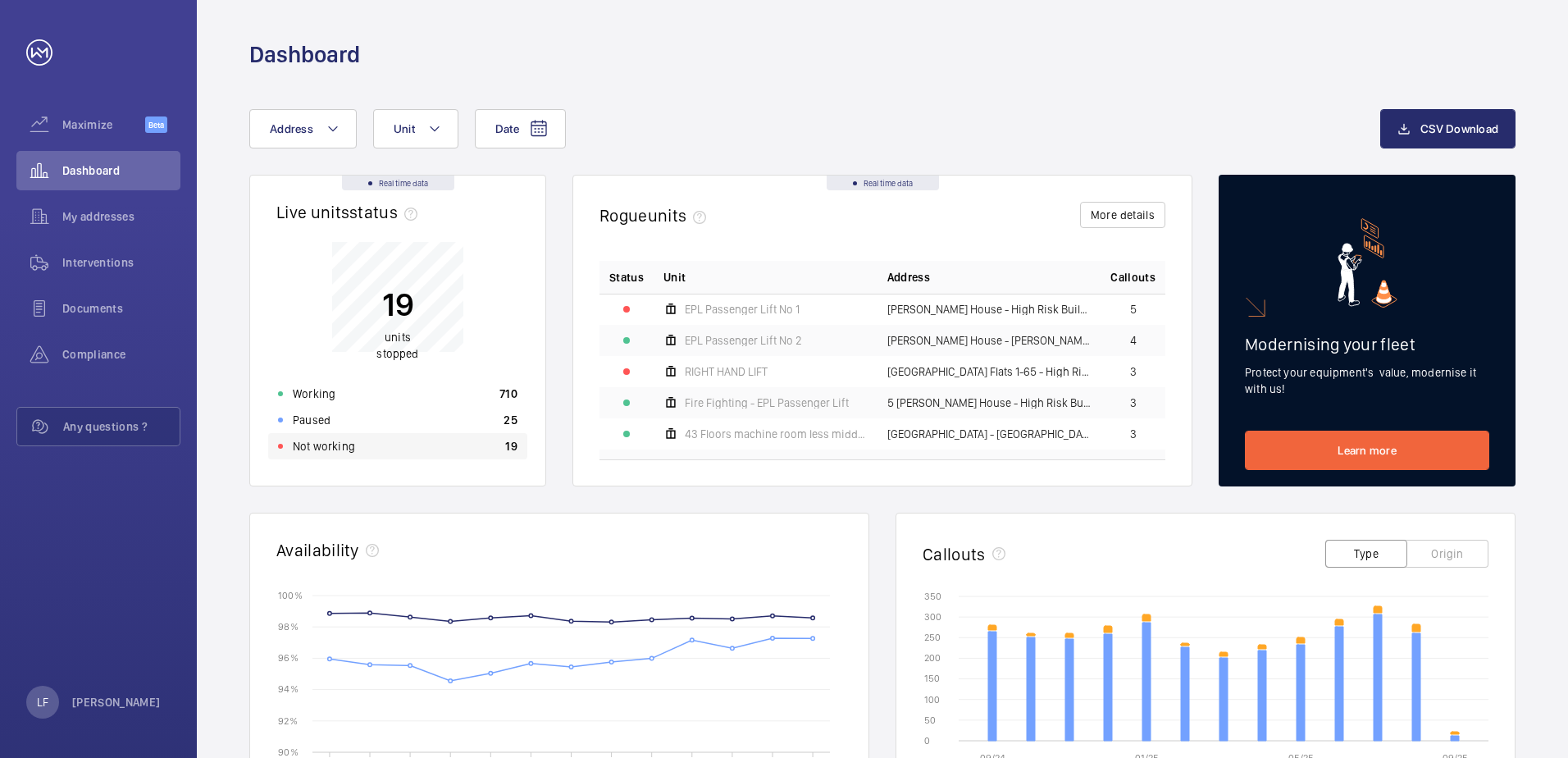
click at [374, 448] on div "Not working 19" at bounding box center [397, 446] width 259 height 26
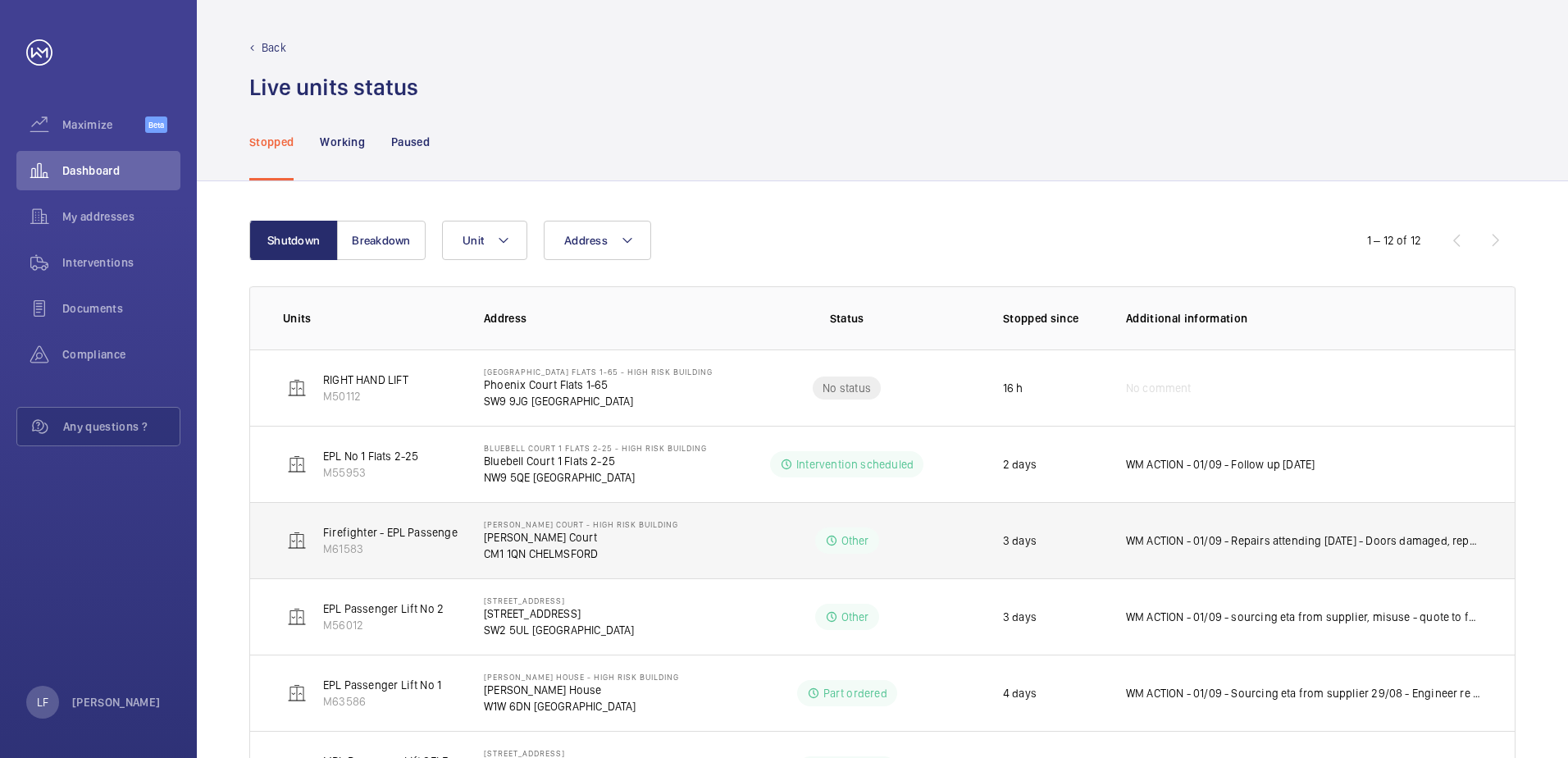
scroll to position [82, 0]
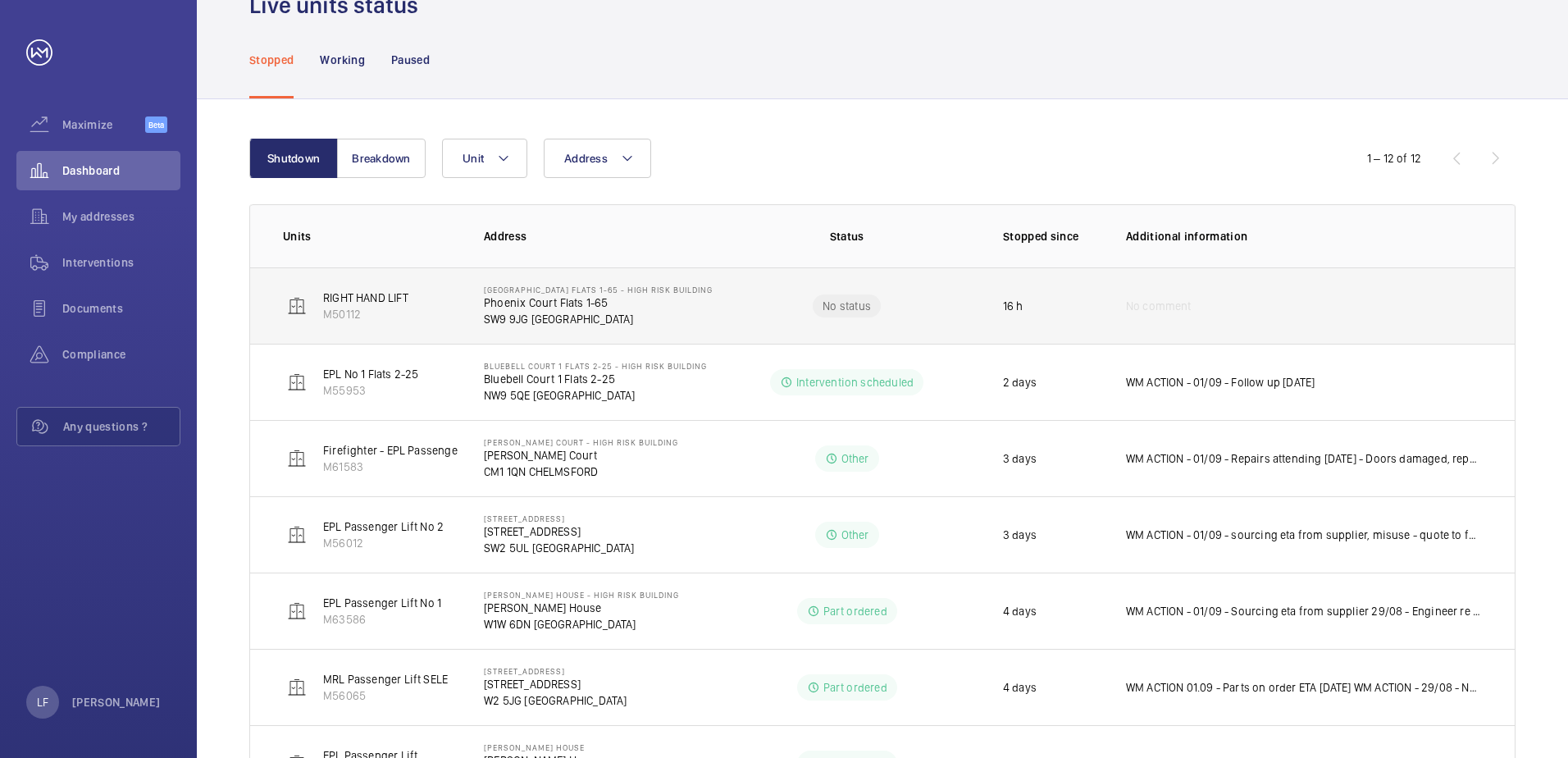
click at [540, 320] on p "SW9 9JG [GEOGRAPHIC_DATA]" at bounding box center [597, 319] width 229 height 17
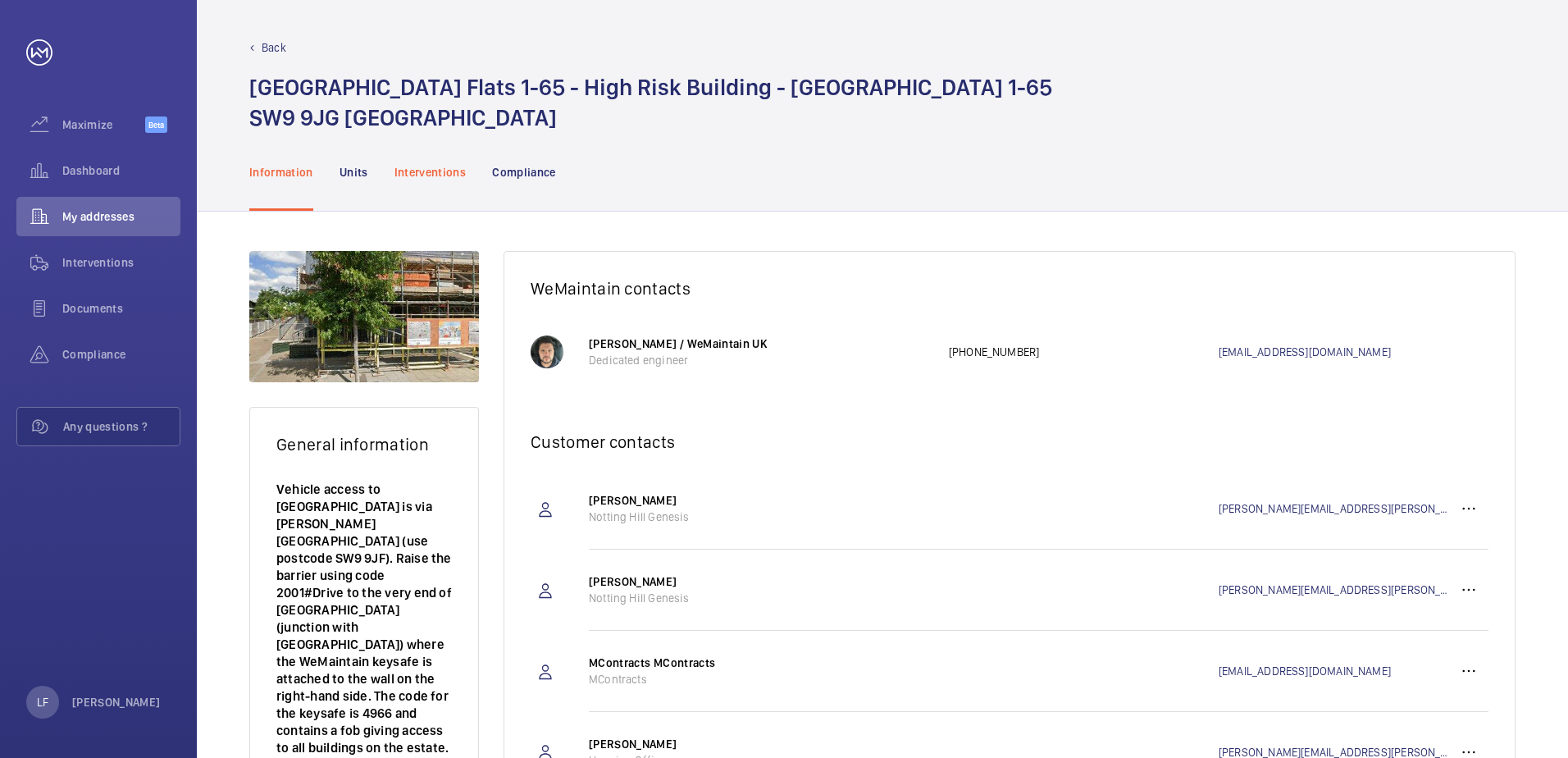
drag, startPoint x: 474, startPoint y: 200, endPoint x: 428, endPoint y: 175, distance: 52.4
click at [428, 175] on p "Interventions" at bounding box center [431, 172] width 72 height 17
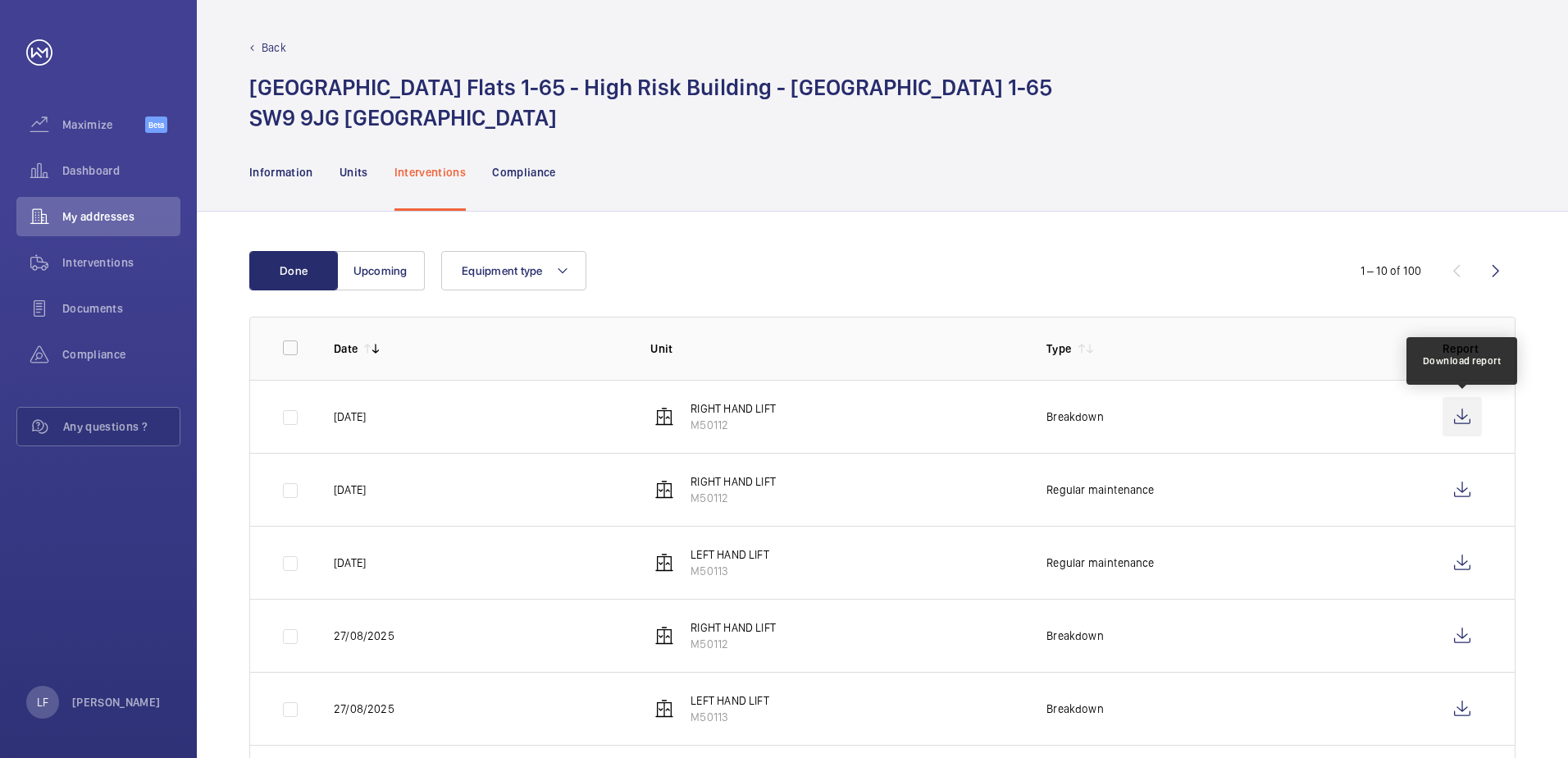
click at [1469, 410] on wm-front-icon-button at bounding box center [1461, 416] width 39 height 39
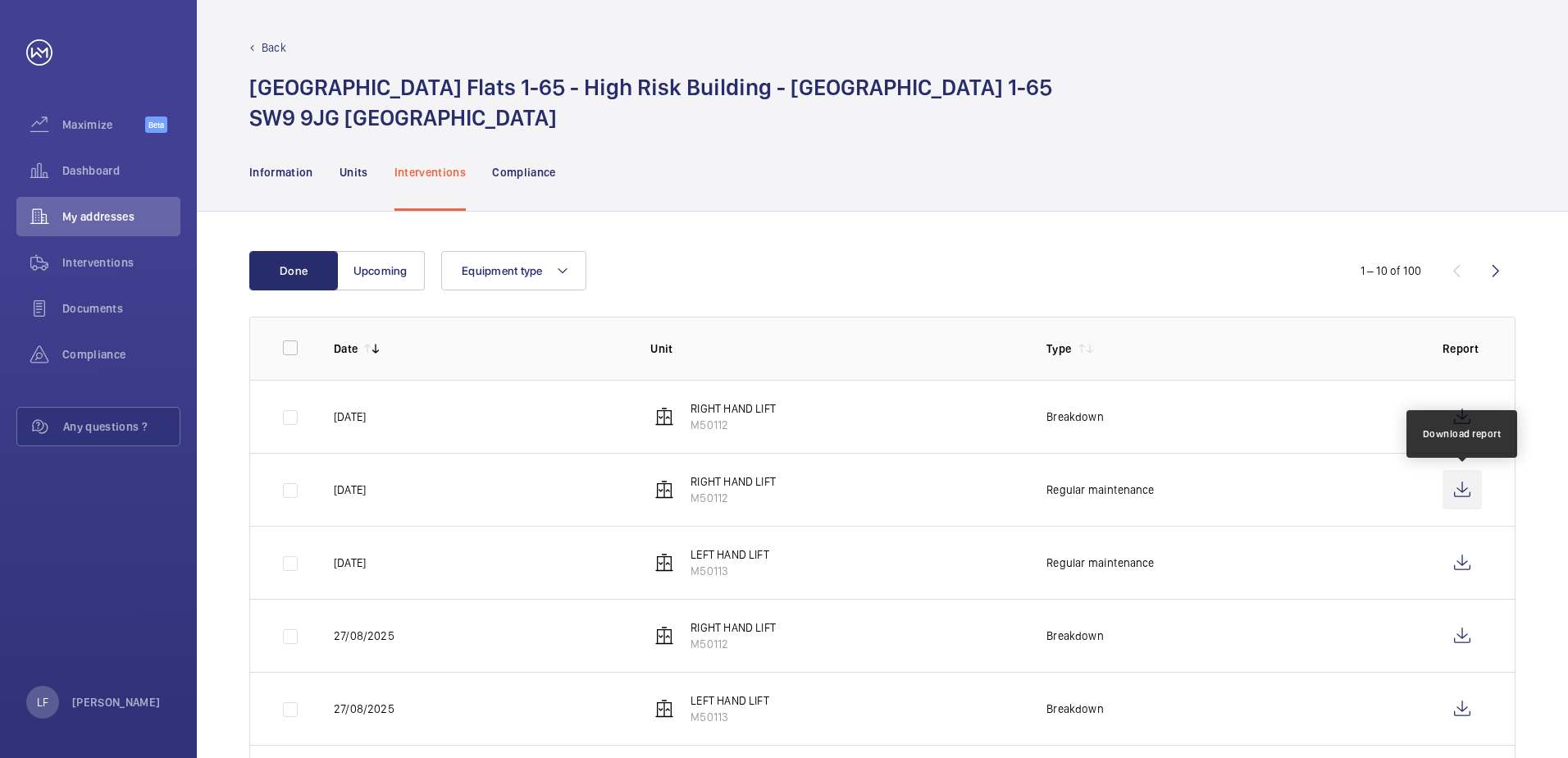
click at [1454, 483] on wm-front-icon-button at bounding box center [1461, 489] width 39 height 39
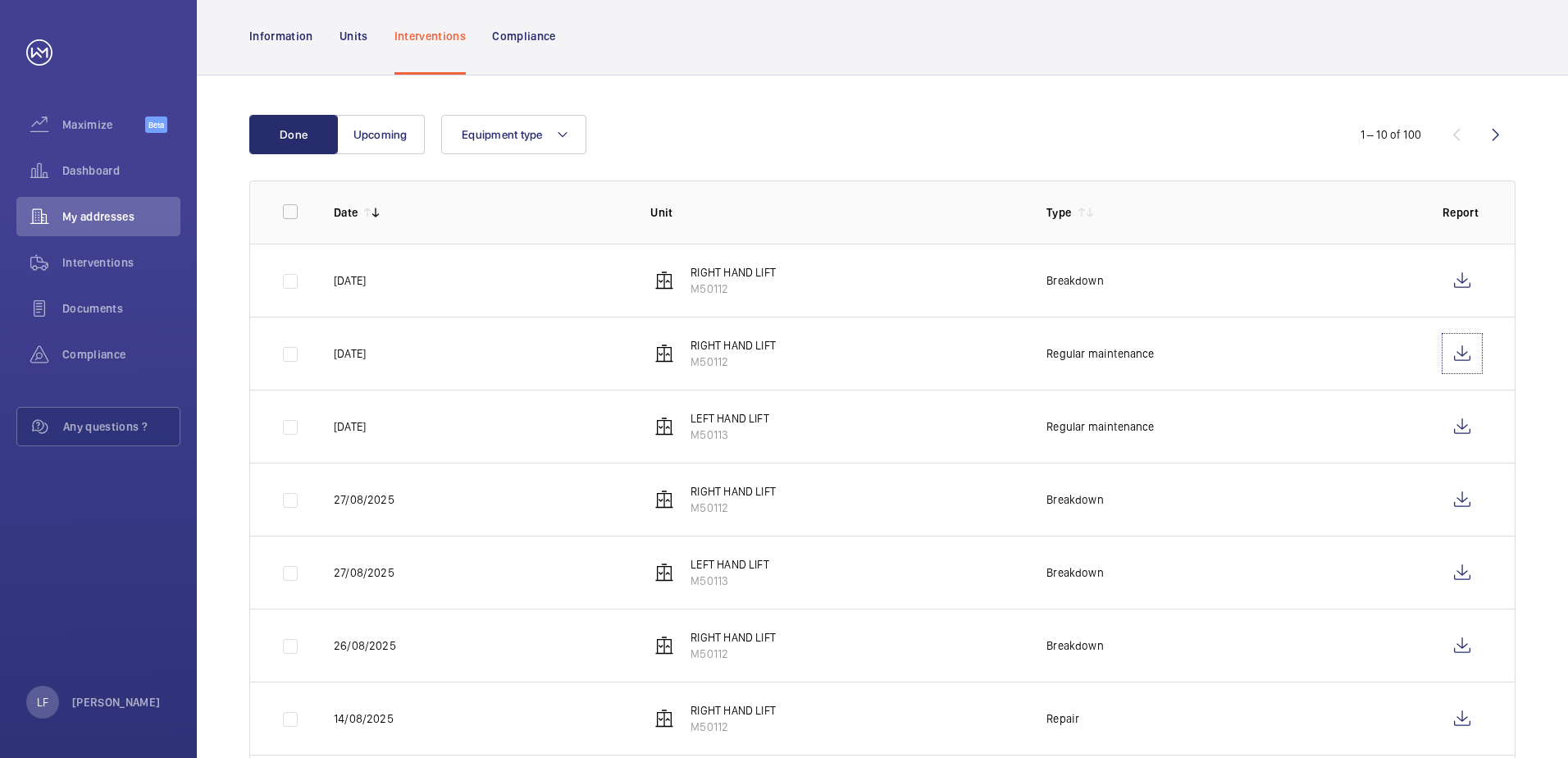
scroll to position [164, 0]
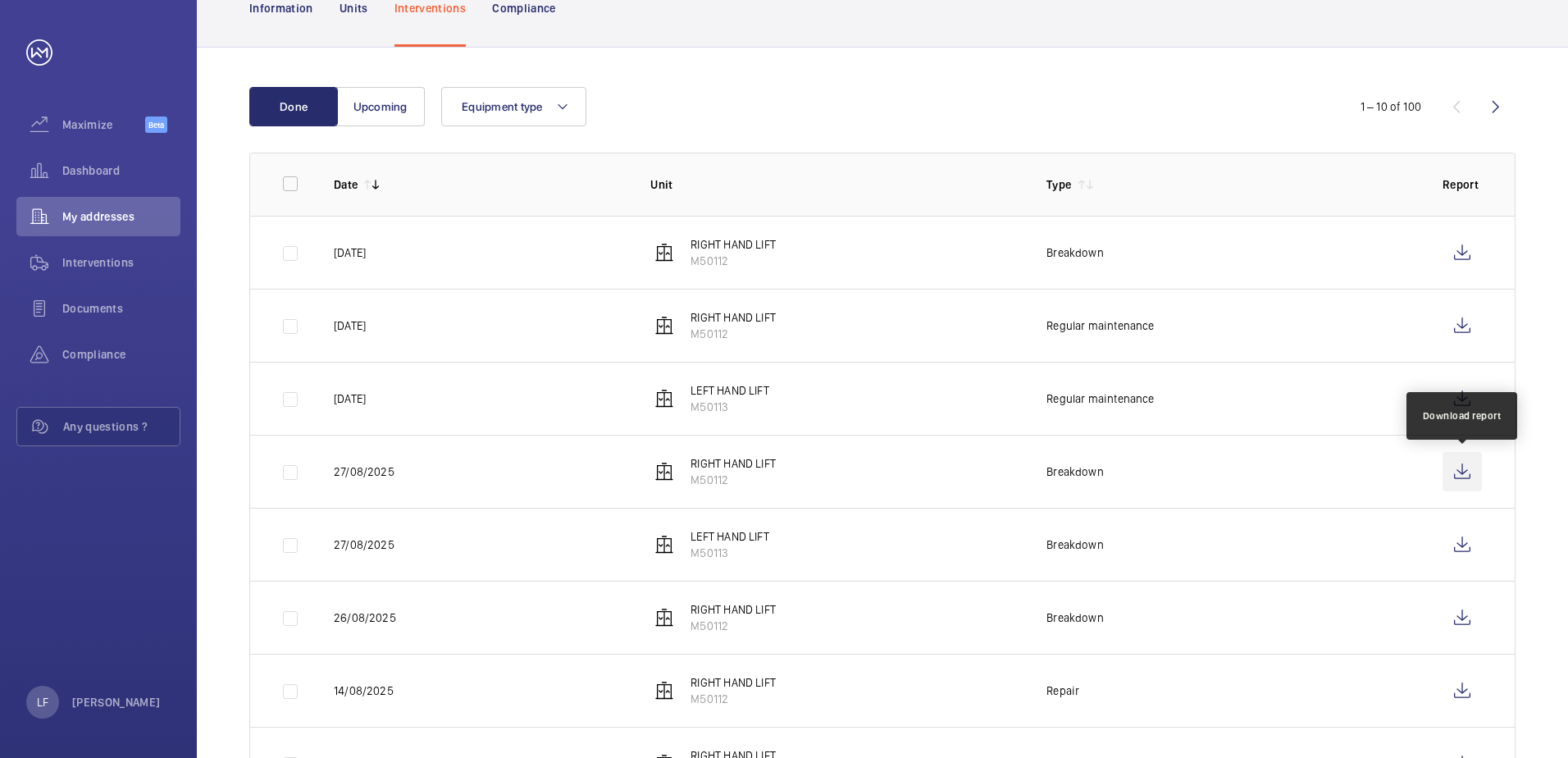
click at [1462, 469] on wm-front-icon-button at bounding box center [1461, 472] width 39 height 39
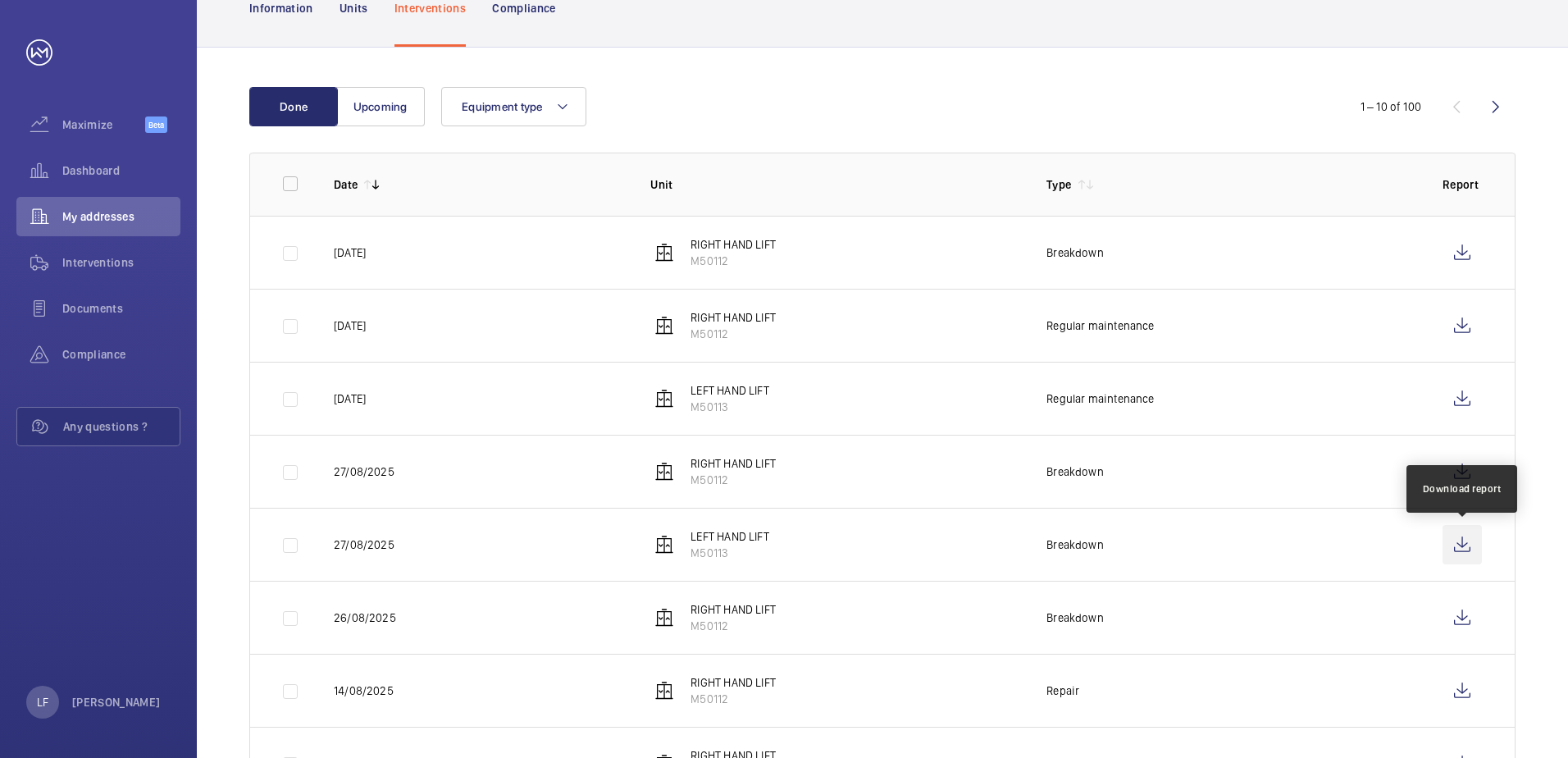
click at [1467, 537] on wm-front-icon-button at bounding box center [1461, 545] width 39 height 39
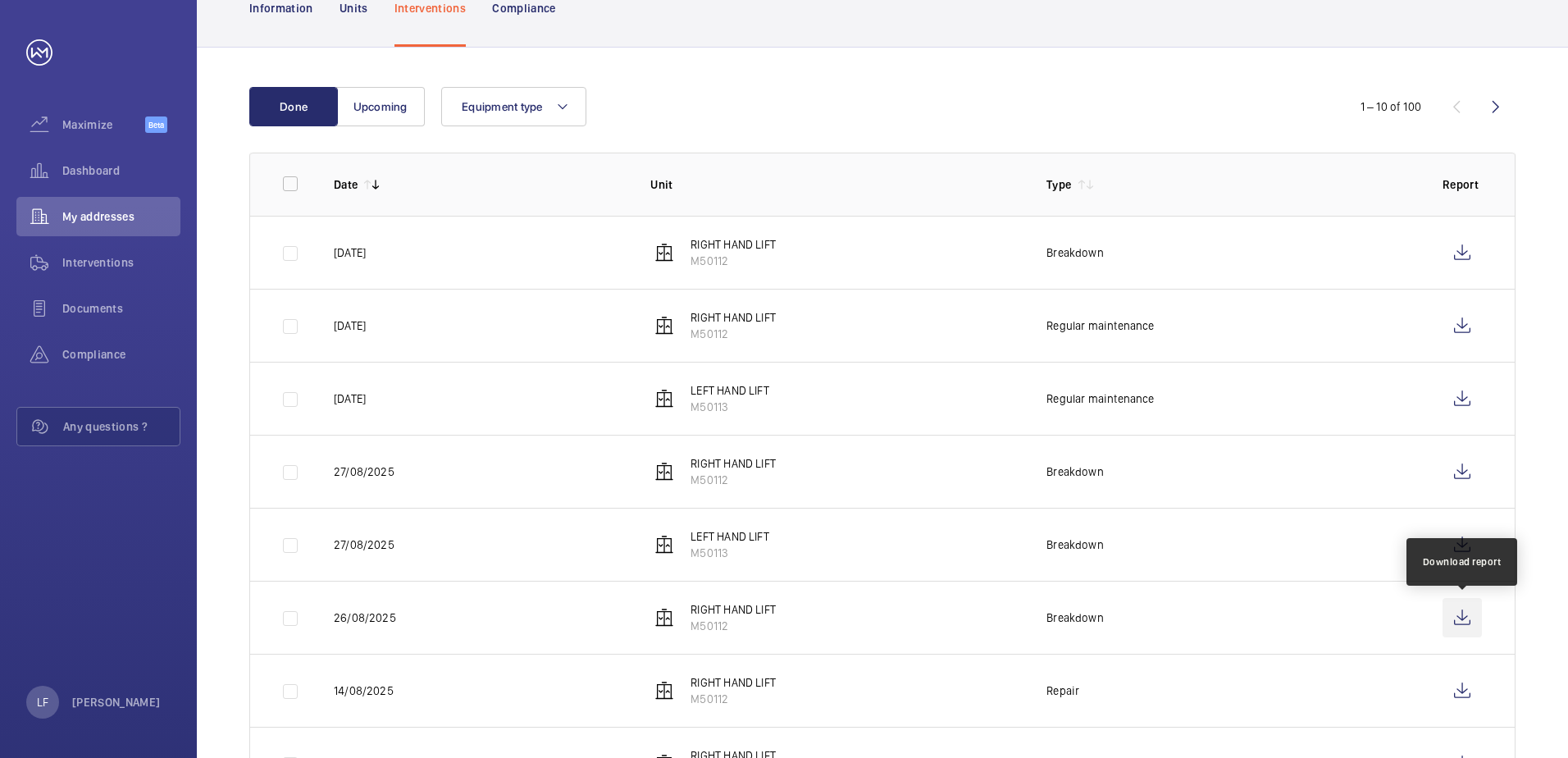
click at [1459, 613] on wm-front-icon-button at bounding box center [1461, 617] width 39 height 39
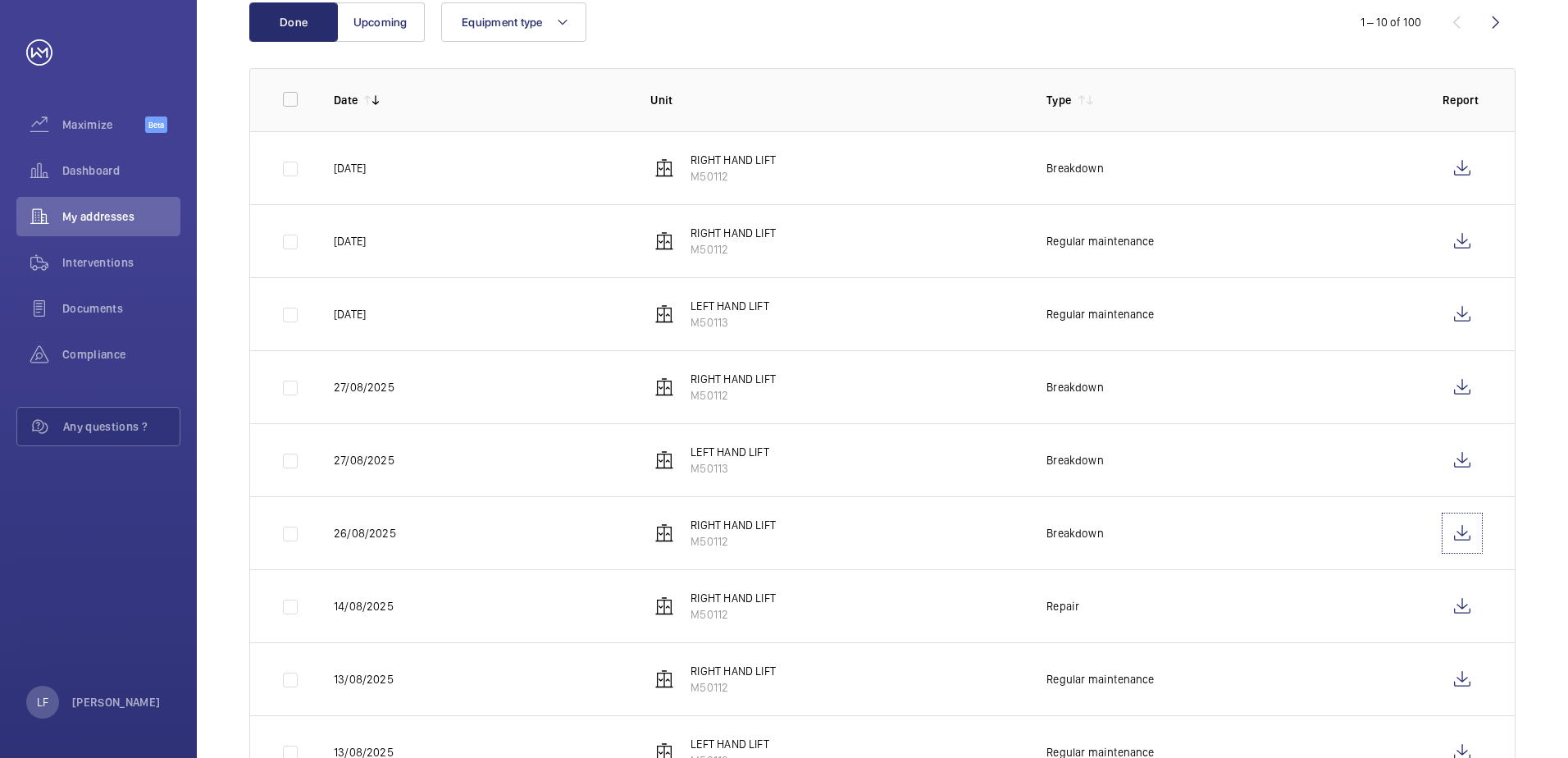
scroll to position [392, 0]
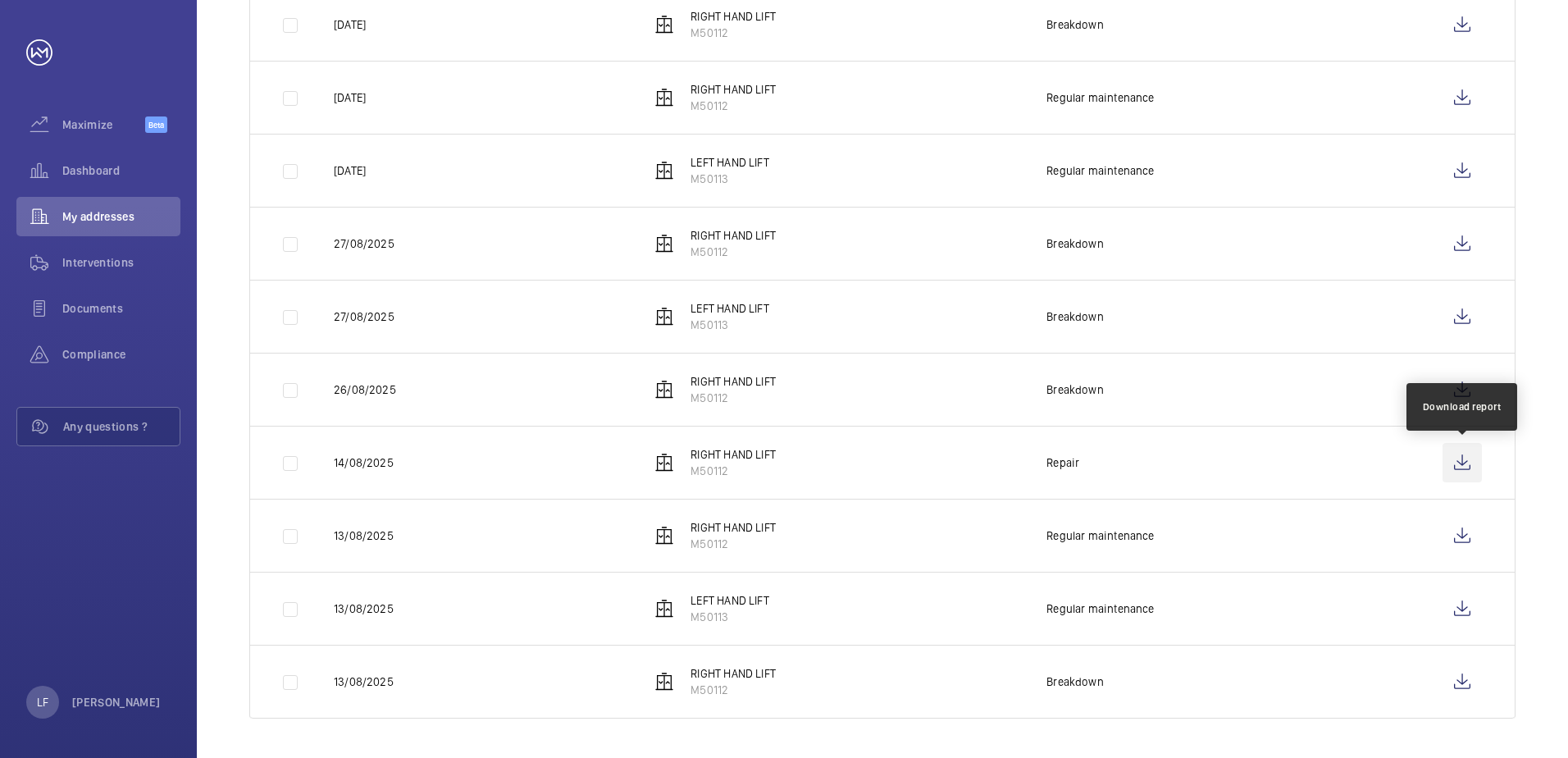
click at [1456, 469] on wm-front-icon-button at bounding box center [1461, 462] width 39 height 39
